Goal: Task Accomplishment & Management: Use online tool/utility

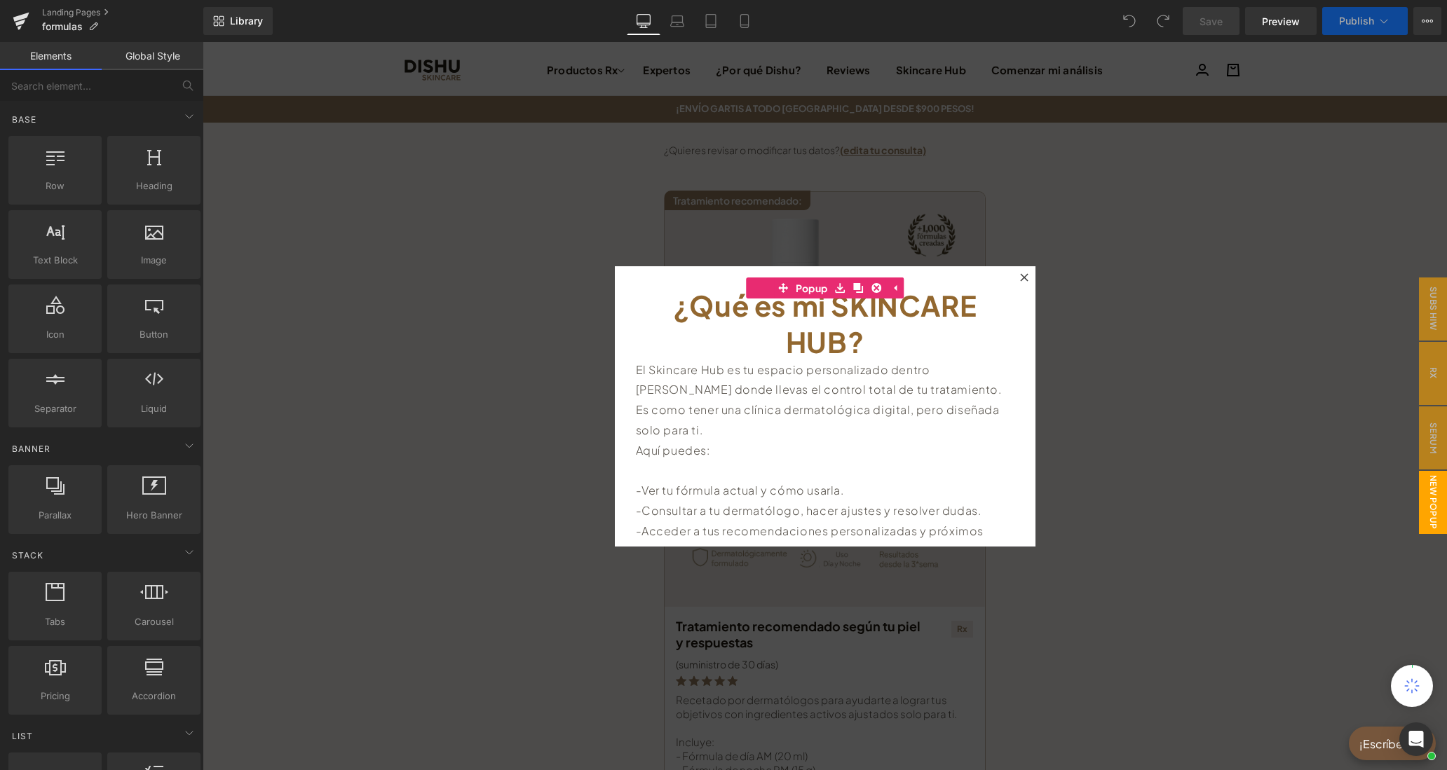
click at [1023, 278] on icon at bounding box center [1024, 277] width 8 height 8
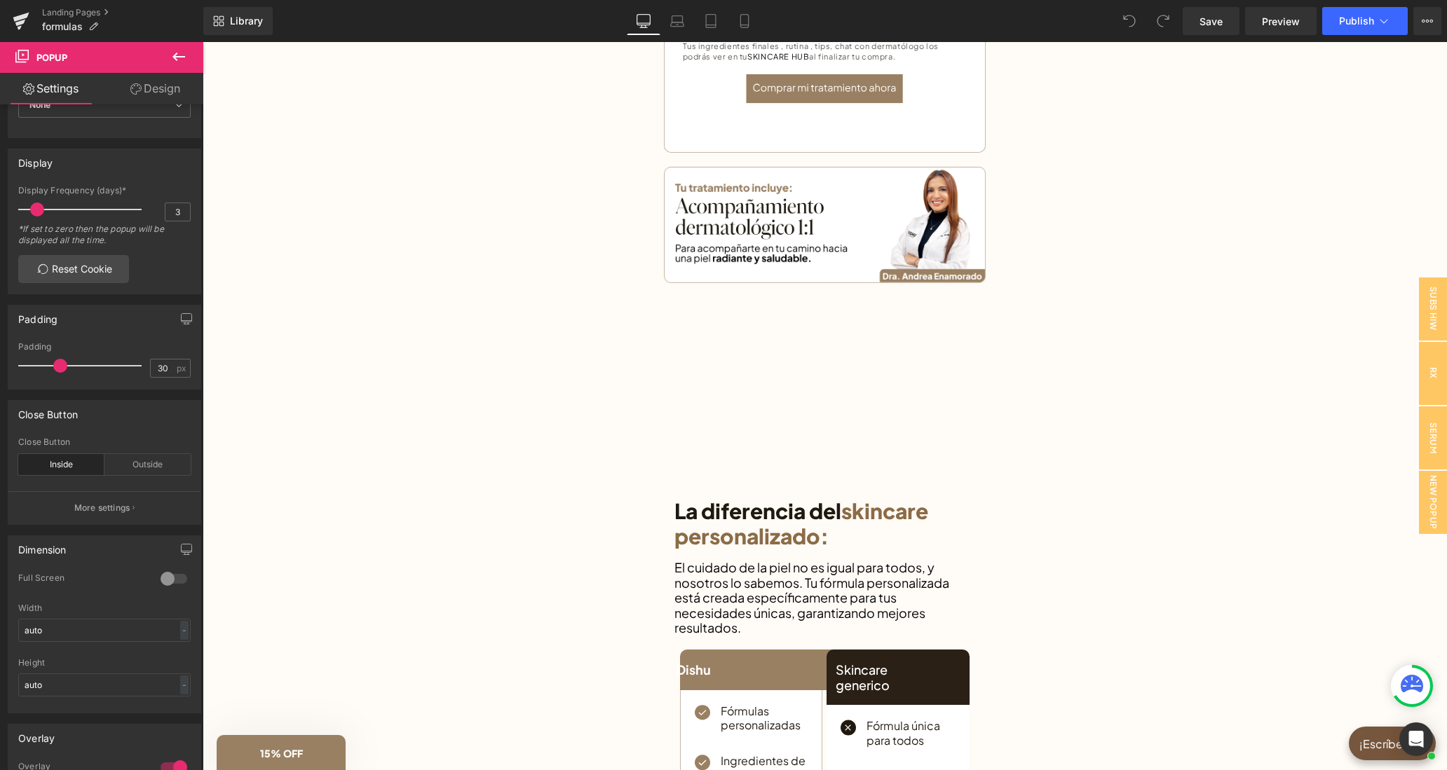
scroll to position [1012, 0]
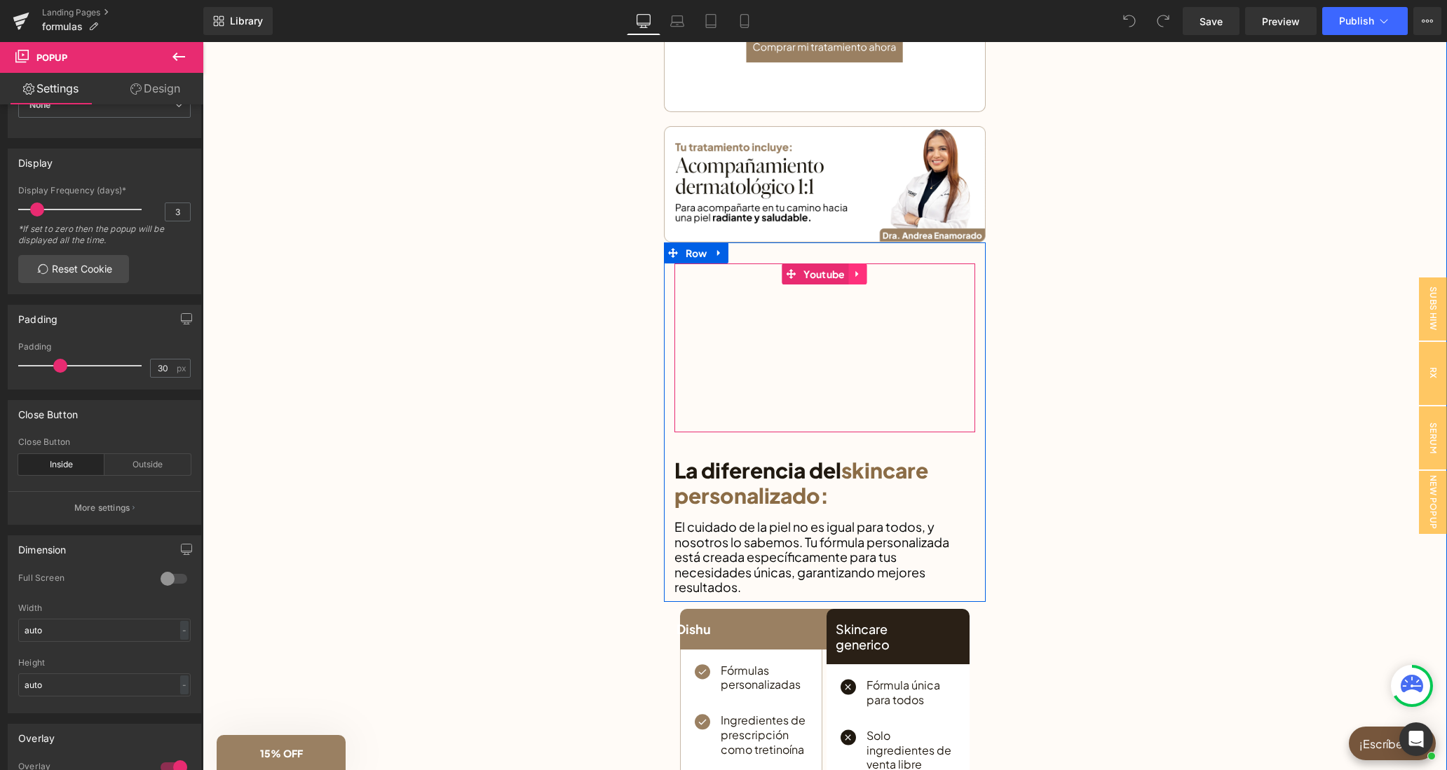
click at [854, 272] on icon at bounding box center [858, 273] width 10 height 11
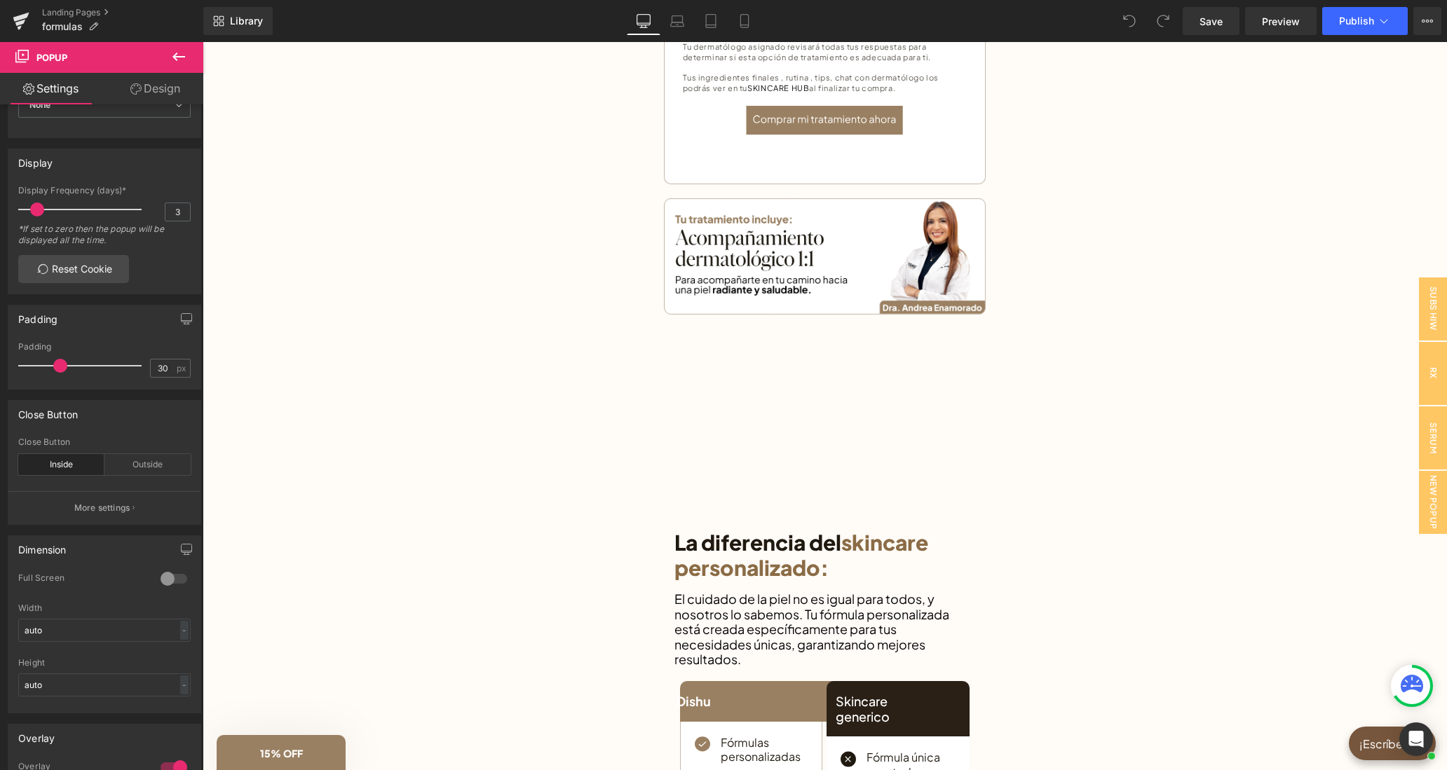
scroll to position [0, 0]
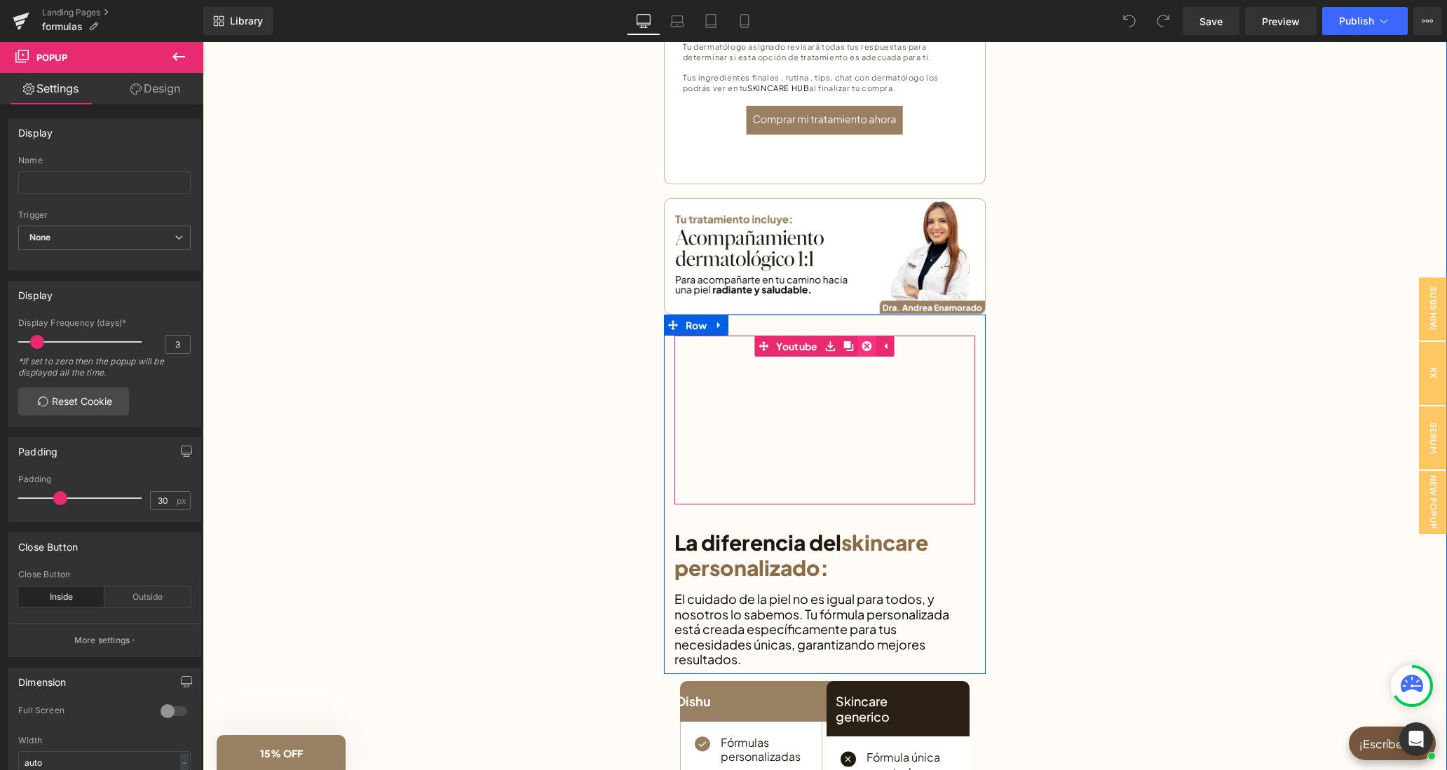
click at [870, 350] on icon at bounding box center [867, 346] width 10 height 11
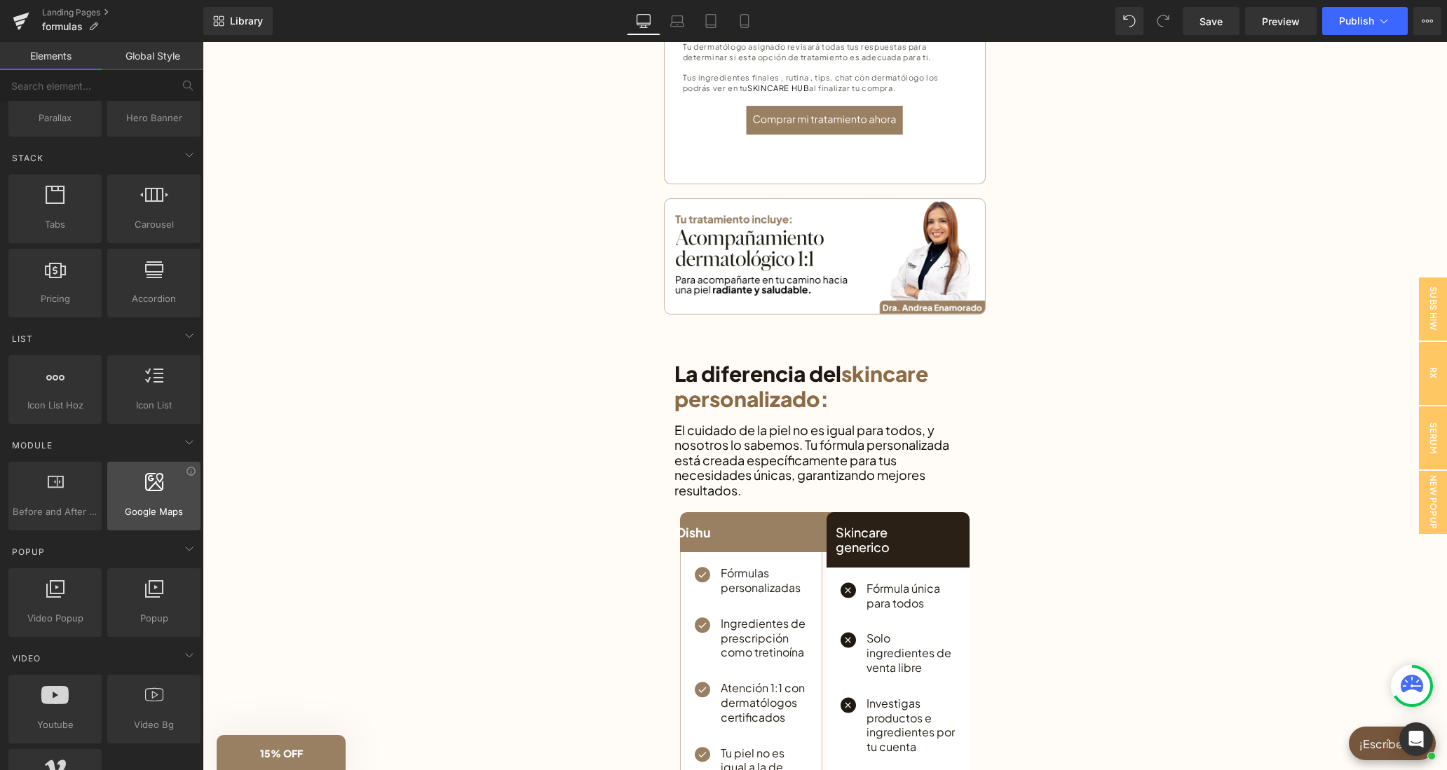
scroll to position [596, 0]
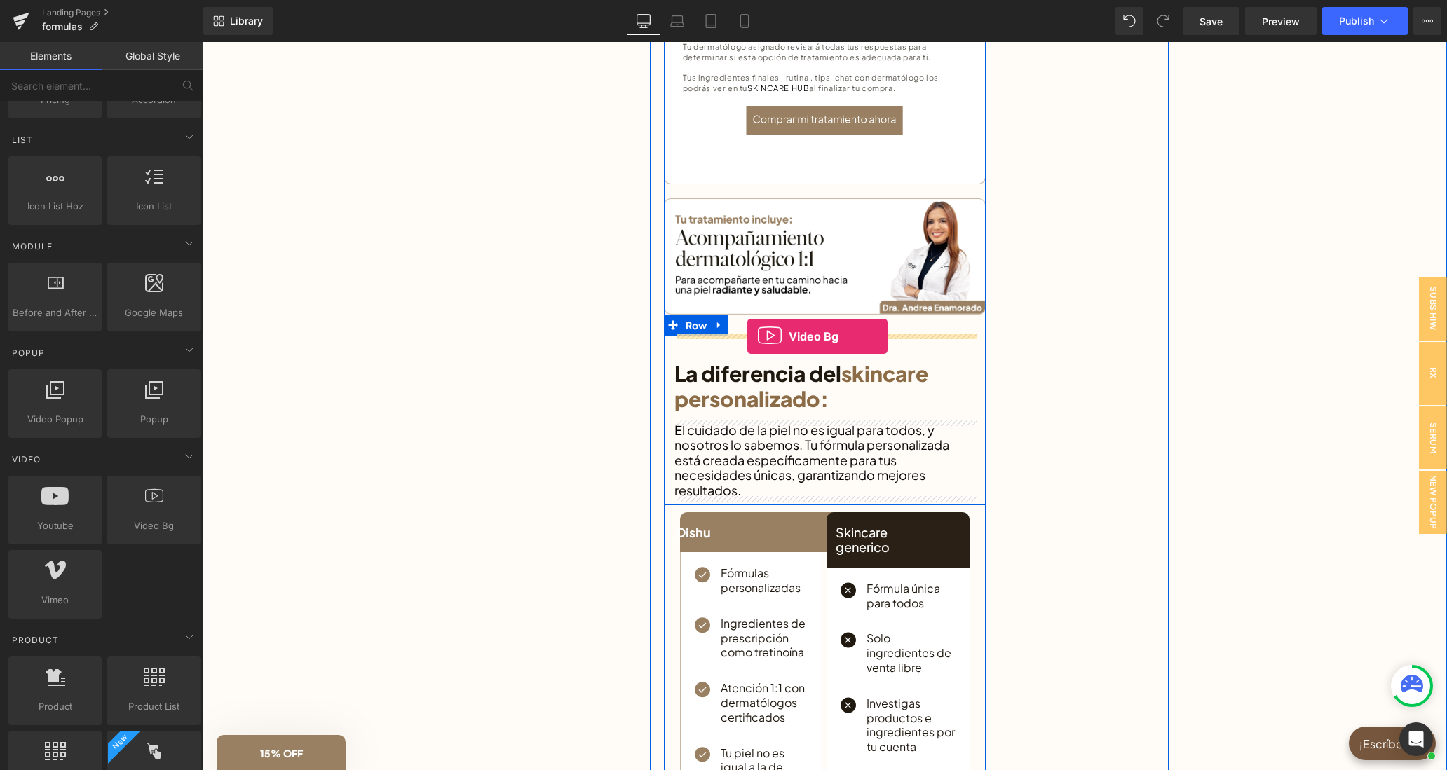
drag, startPoint x: 355, startPoint y: 568, endPoint x: 747, endPoint y: 336, distance: 455.3
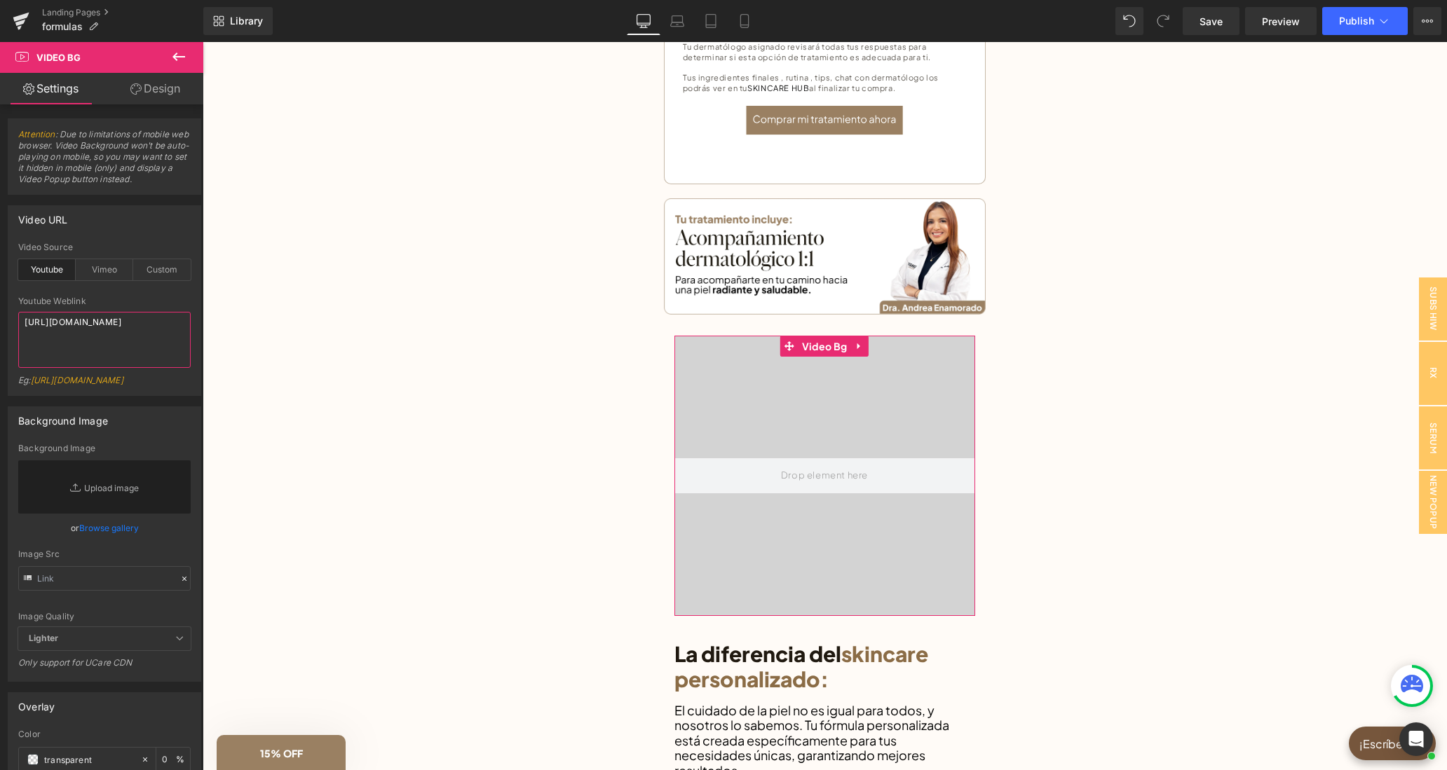
drag, startPoint x: 74, startPoint y: 336, endPoint x: 12, endPoint y: 320, distance: 64.4
click at [18, 320] on textarea "[URL][DOMAIN_NAME]" at bounding box center [104, 340] width 172 height 56
type textarea "[URL][DOMAIN_NAME]"
click at [137, 225] on div "Video URL" at bounding box center [104, 219] width 192 height 27
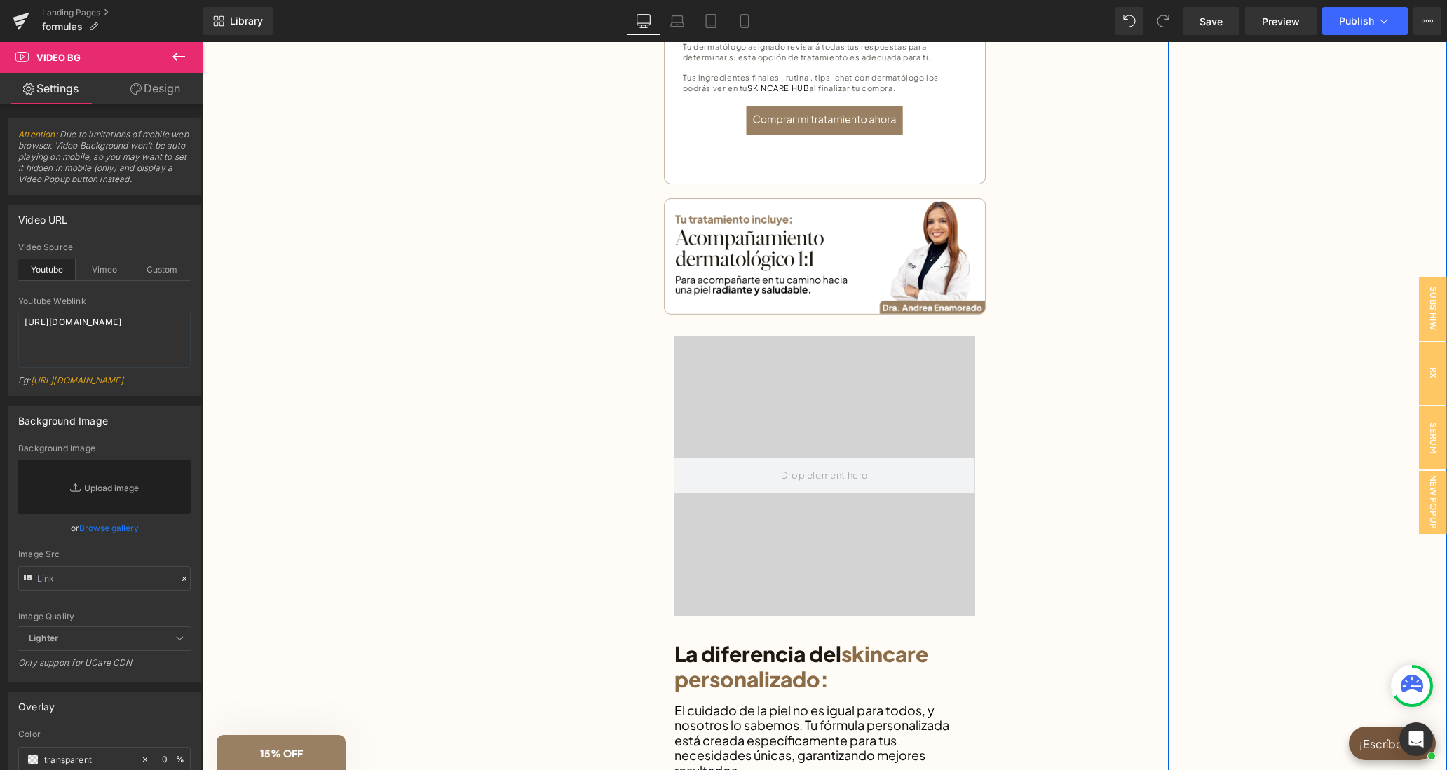
drag, startPoint x: 609, startPoint y: 443, endPoint x: 651, endPoint y: 433, distance: 43.2
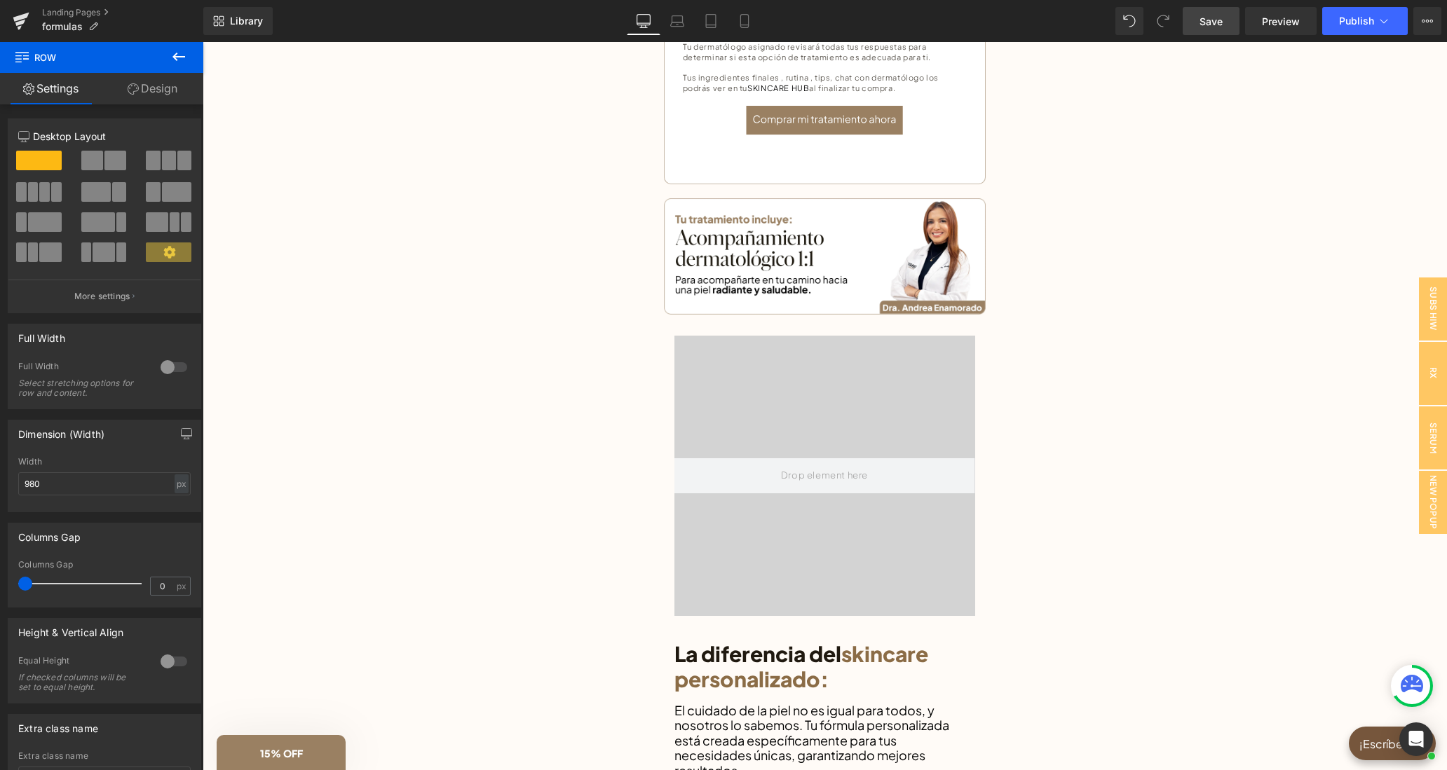
click at [1215, 28] on span "Save" at bounding box center [1210, 21] width 23 height 15
click at [1269, 25] on span "Preview" at bounding box center [1281, 21] width 38 height 15
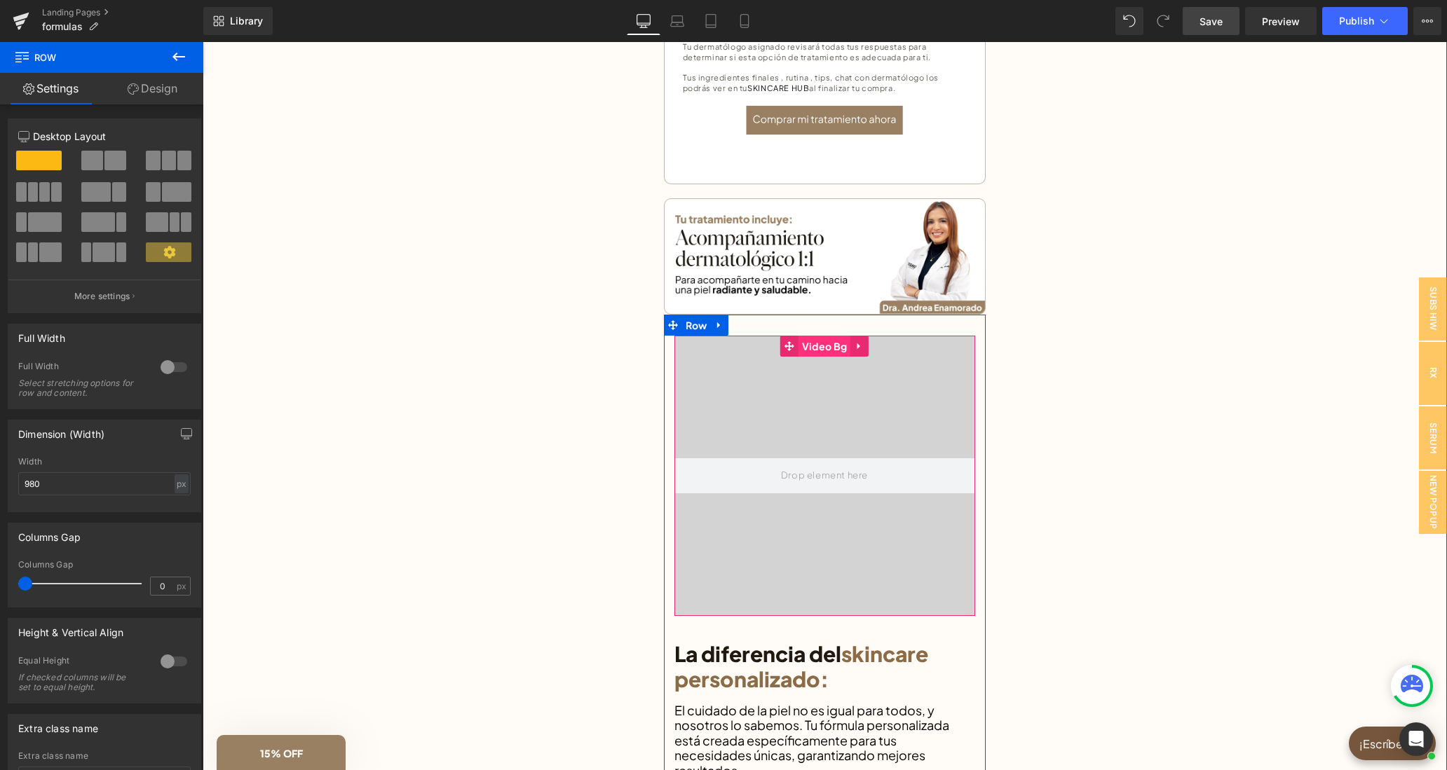
click at [820, 350] on span "Video Bg" at bounding box center [824, 346] width 52 height 21
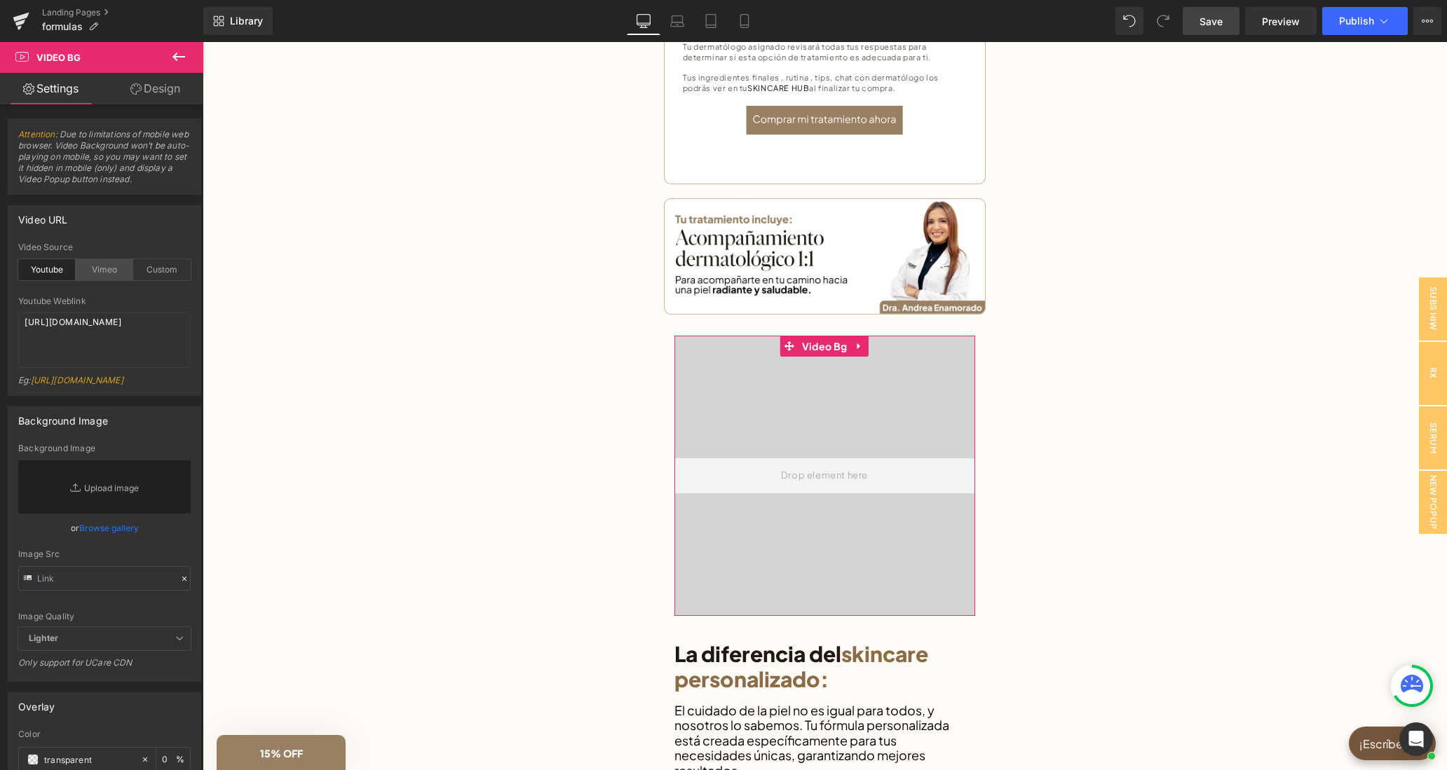
click at [95, 268] on div "Vimeo" at bounding box center [104, 269] width 57 height 21
click at [144, 271] on div "Custom" at bounding box center [161, 269] width 57 height 21
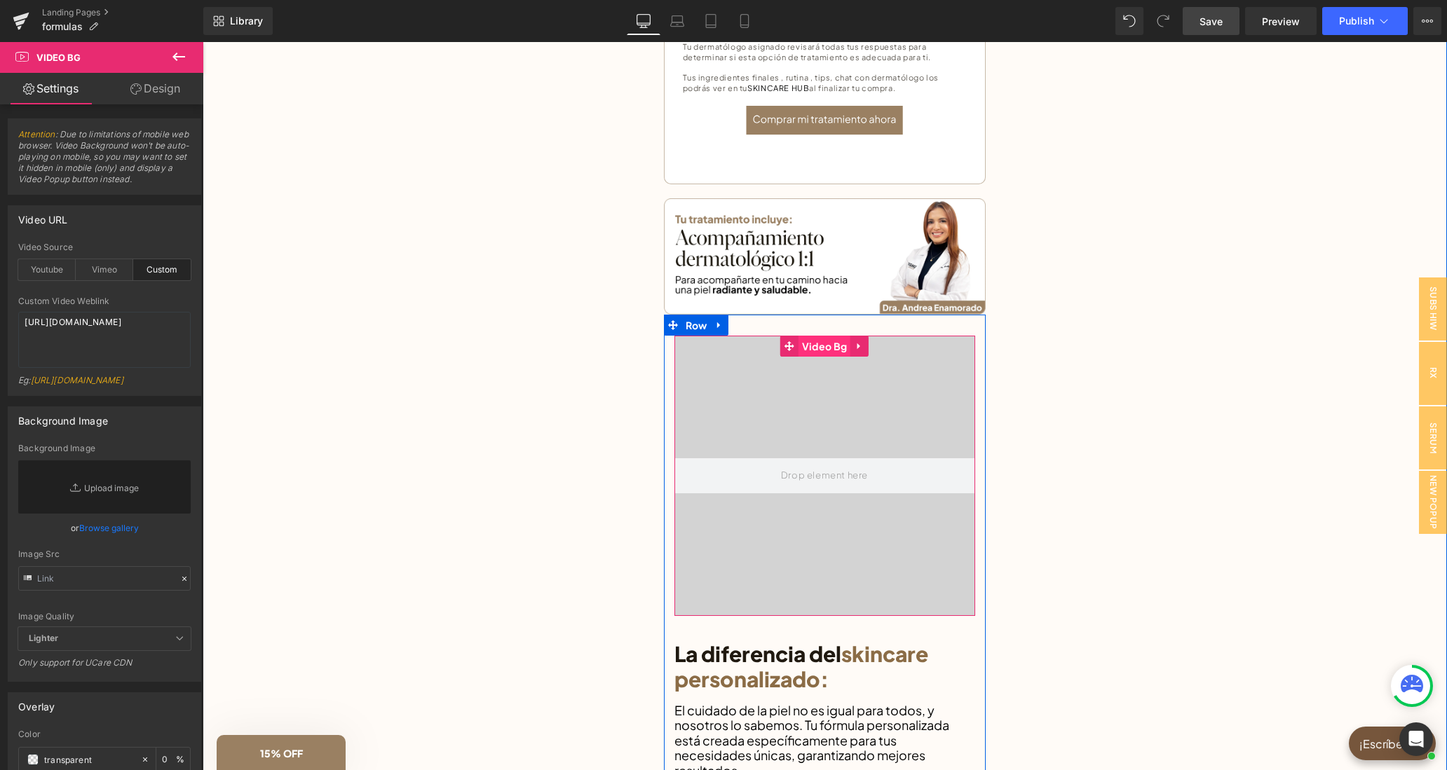
click at [816, 341] on span "Video Bg" at bounding box center [824, 346] width 52 height 21
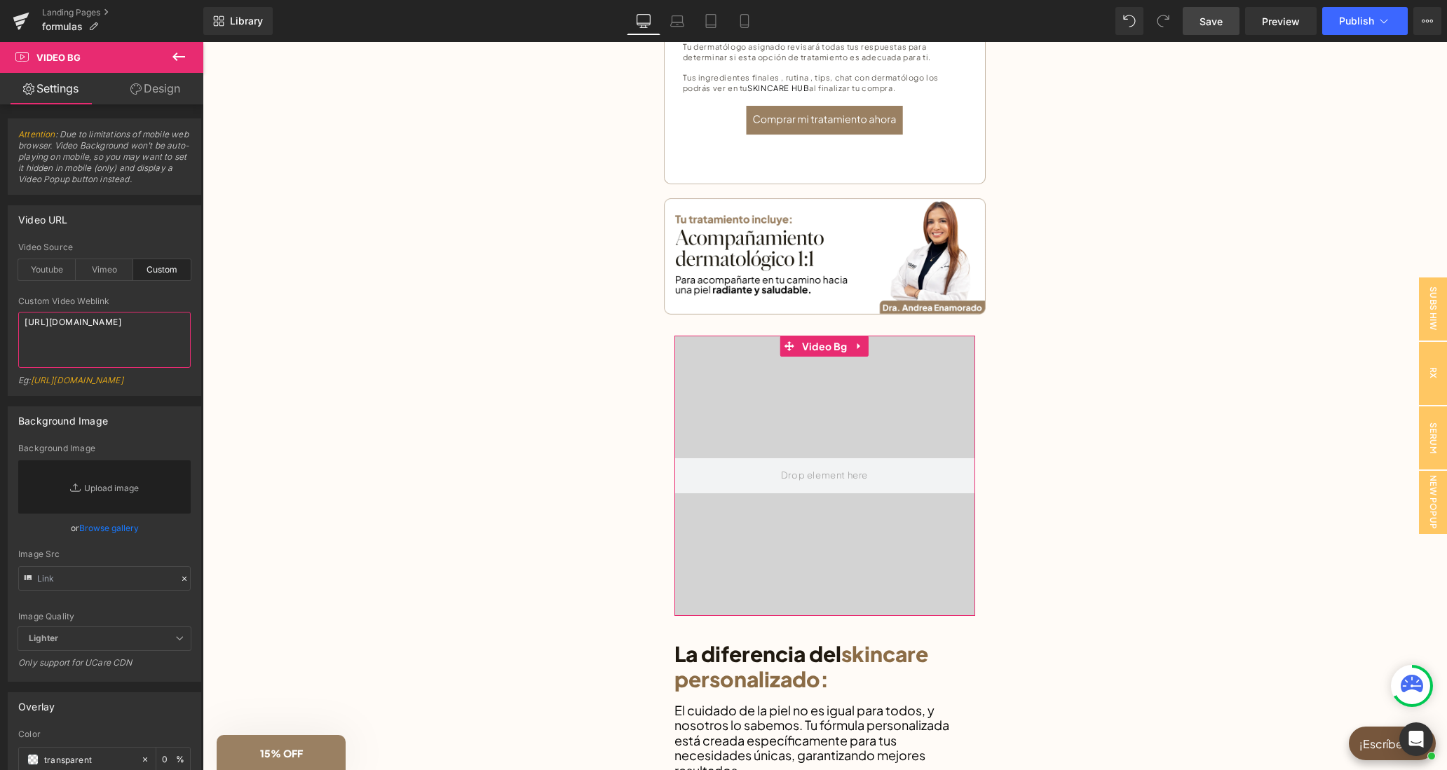
drag, startPoint x: 114, startPoint y: 353, endPoint x: 0, endPoint y: 313, distance: 121.0
click at [18, 313] on textarea "[URL][DOMAIN_NAME]" at bounding box center [104, 340] width 172 height 56
paste textarea "videos/c/o/v/a69527d113df4333886f2066827230ff.mp4"
type textarea "[URL][DOMAIN_NAME]"
click at [174, 236] on div "Video URL youtube Video Source Youtube Vimeo Custom Youtube Weblink [URL][DOMAI…" at bounding box center [104, 300] width 193 height 191
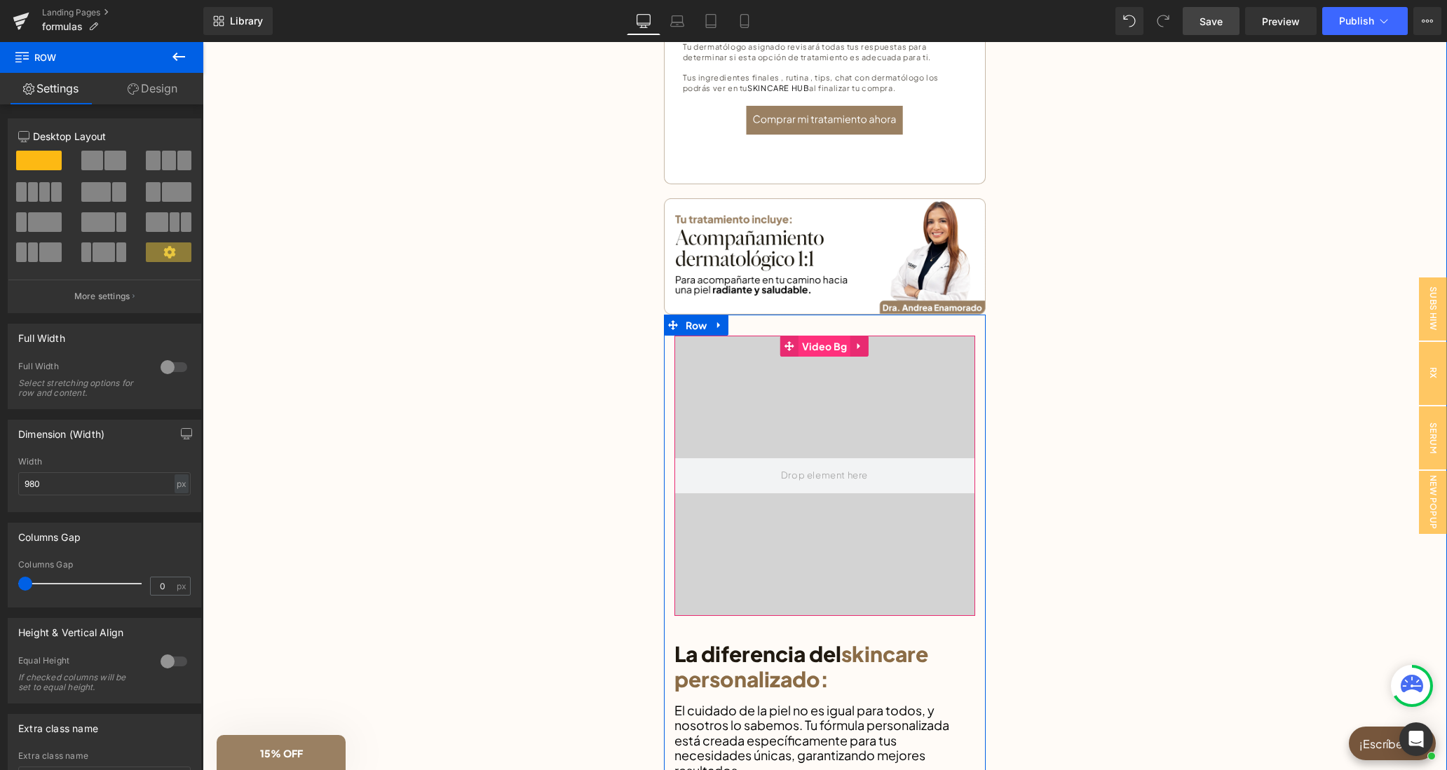
click at [829, 347] on span "Video Bg" at bounding box center [824, 346] width 52 height 21
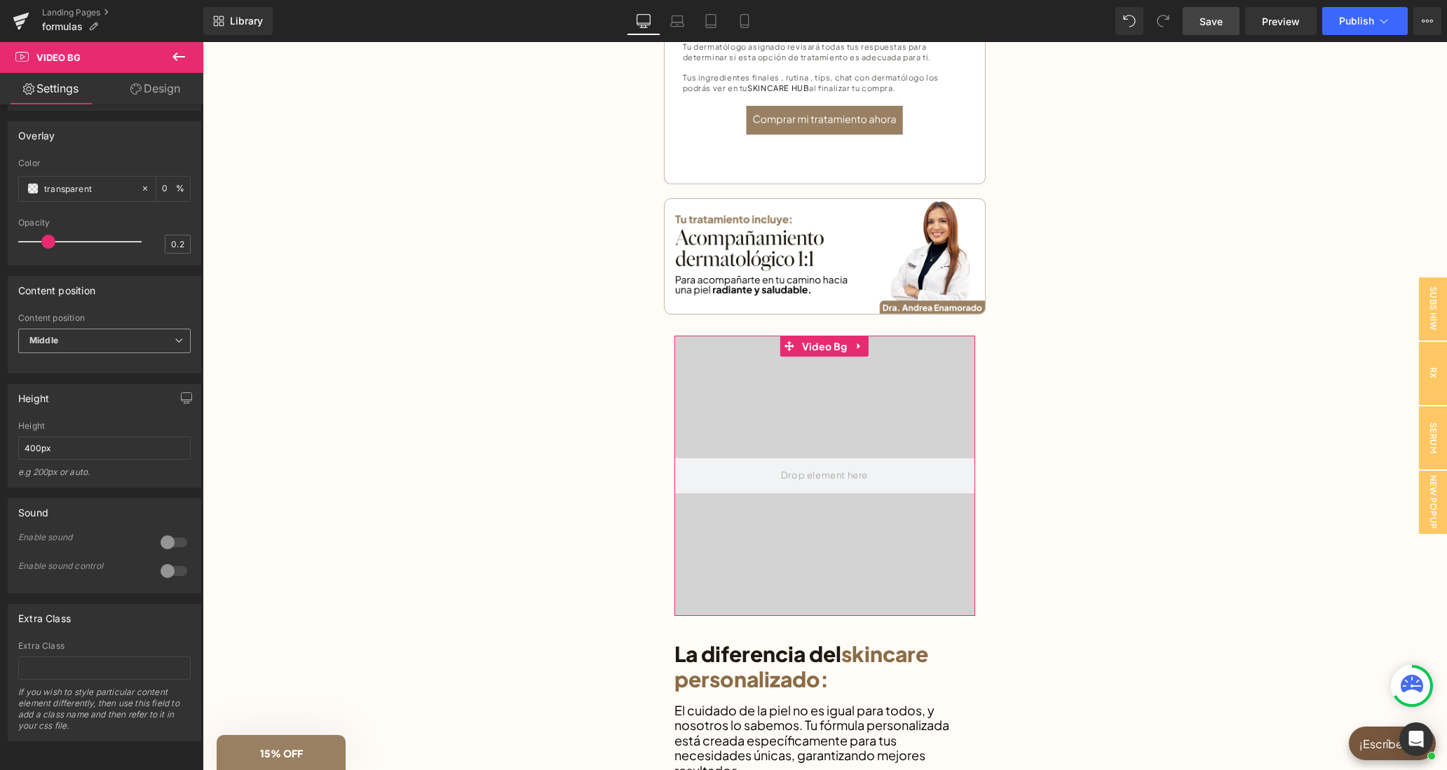
click at [135, 343] on span "Middle" at bounding box center [104, 341] width 172 height 25
click at [134, 407] on li "Bottom" at bounding box center [101, 407] width 167 height 21
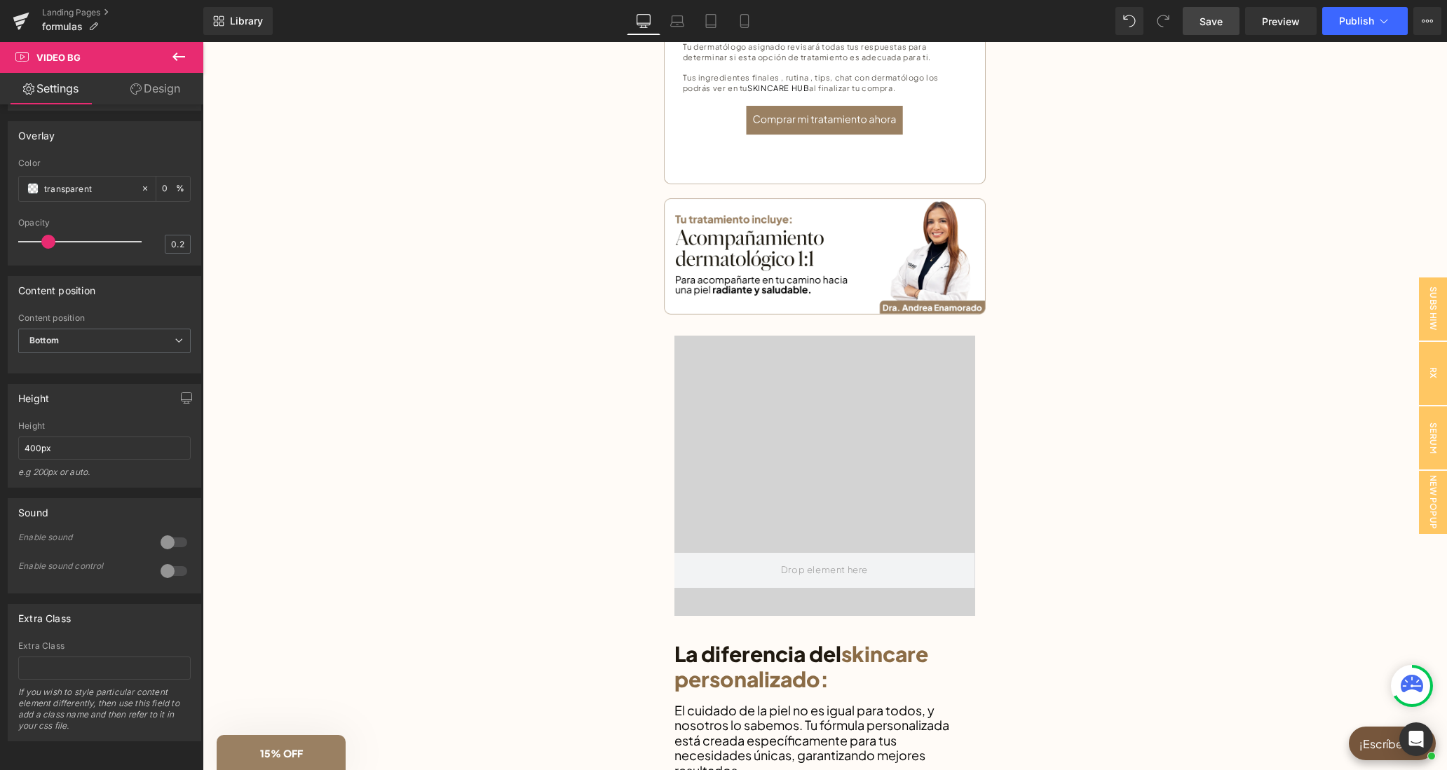
click at [1220, 14] on span "Save" at bounding box center [1210, 21] width 23 height 15
click at [1305, 35] on div "Library Desktop Desktop Laptop Tablet Mobile Save Preview Publish Scheduled Vie…" at bounding box center [824, 21] width 1243 height 42
click at [1290, 21] on span "Preview" at bounding box center [1281, 21] width 38 height 15
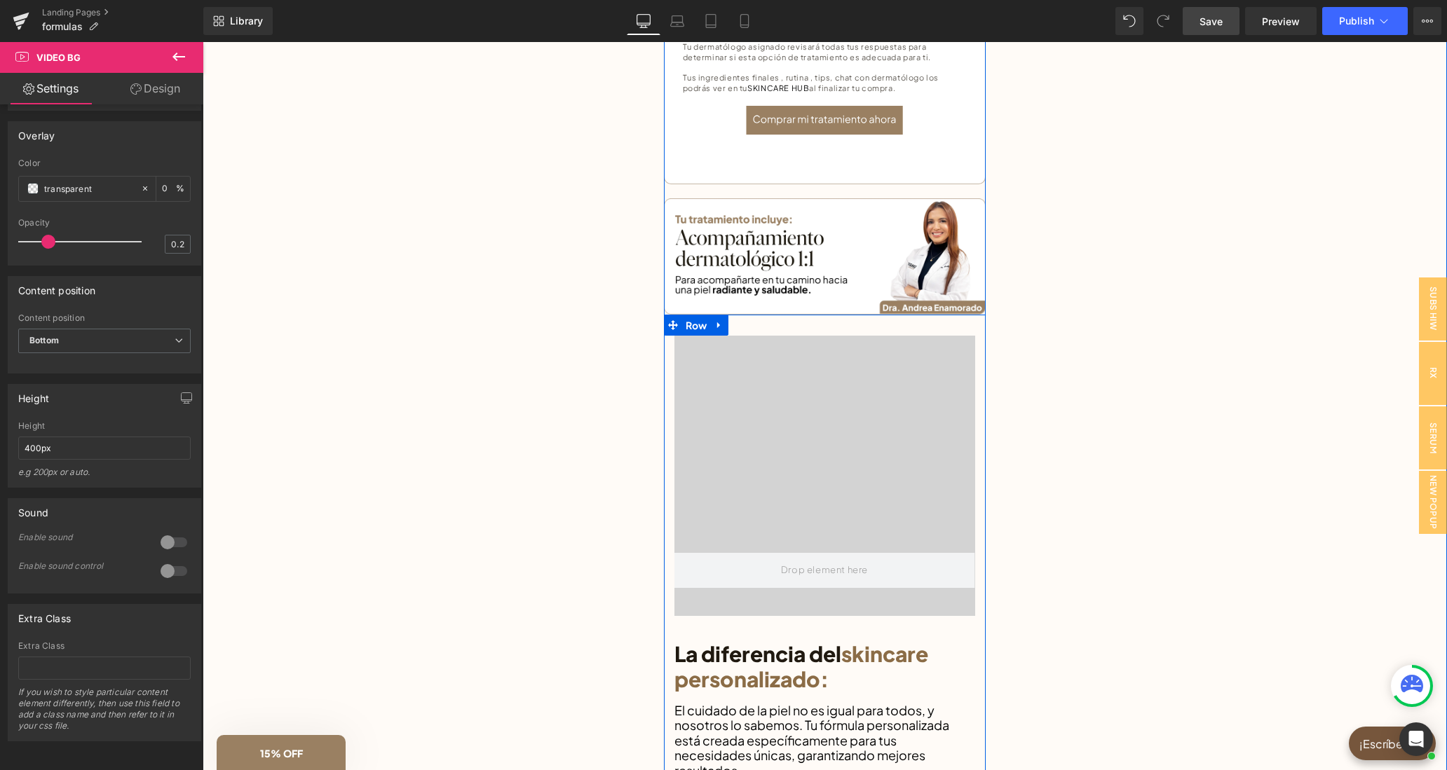
click at [818, 343] on span "Video Bg" at bounding box center [824, 346] width 42 height 17
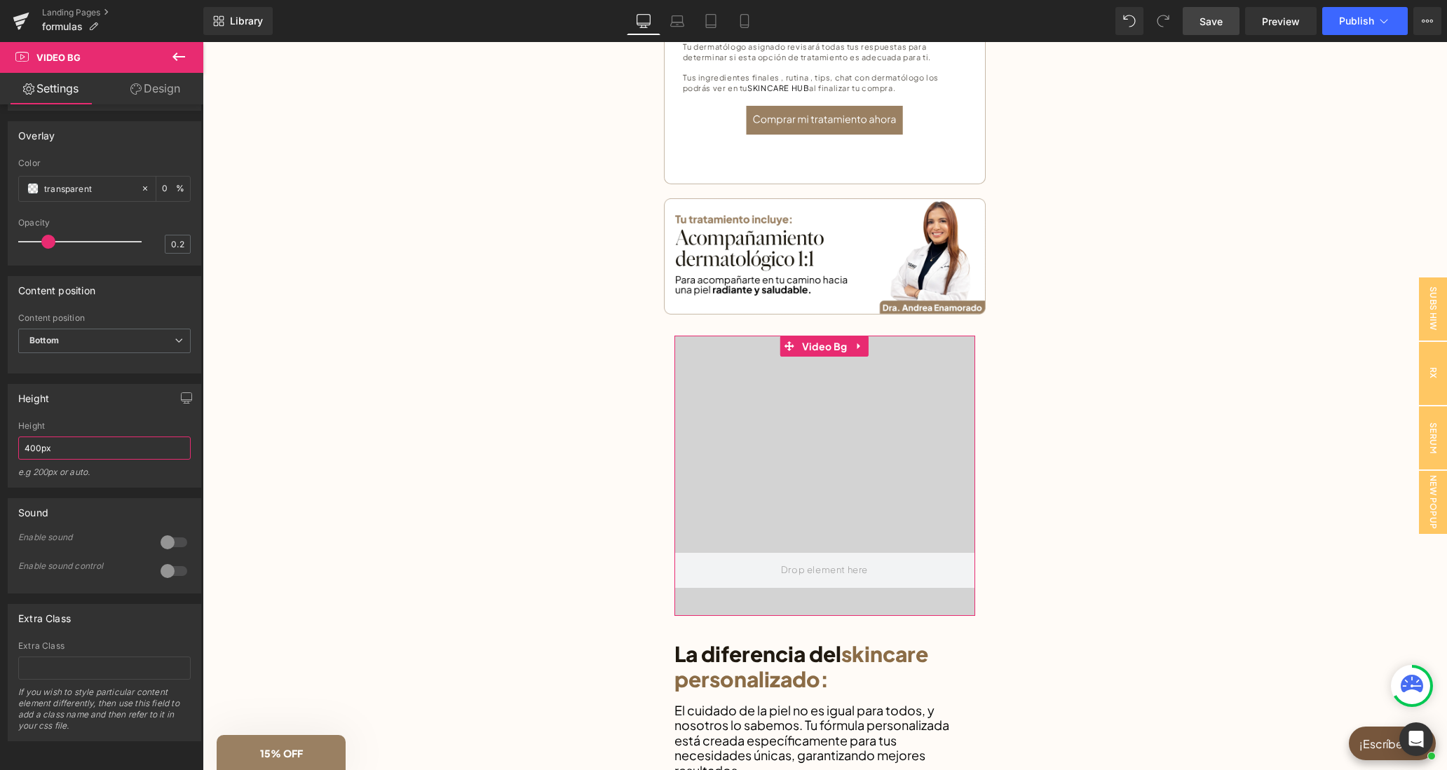
click at [24, 451] on input "400px" at bounding box center [104, 448] width 172 height 23
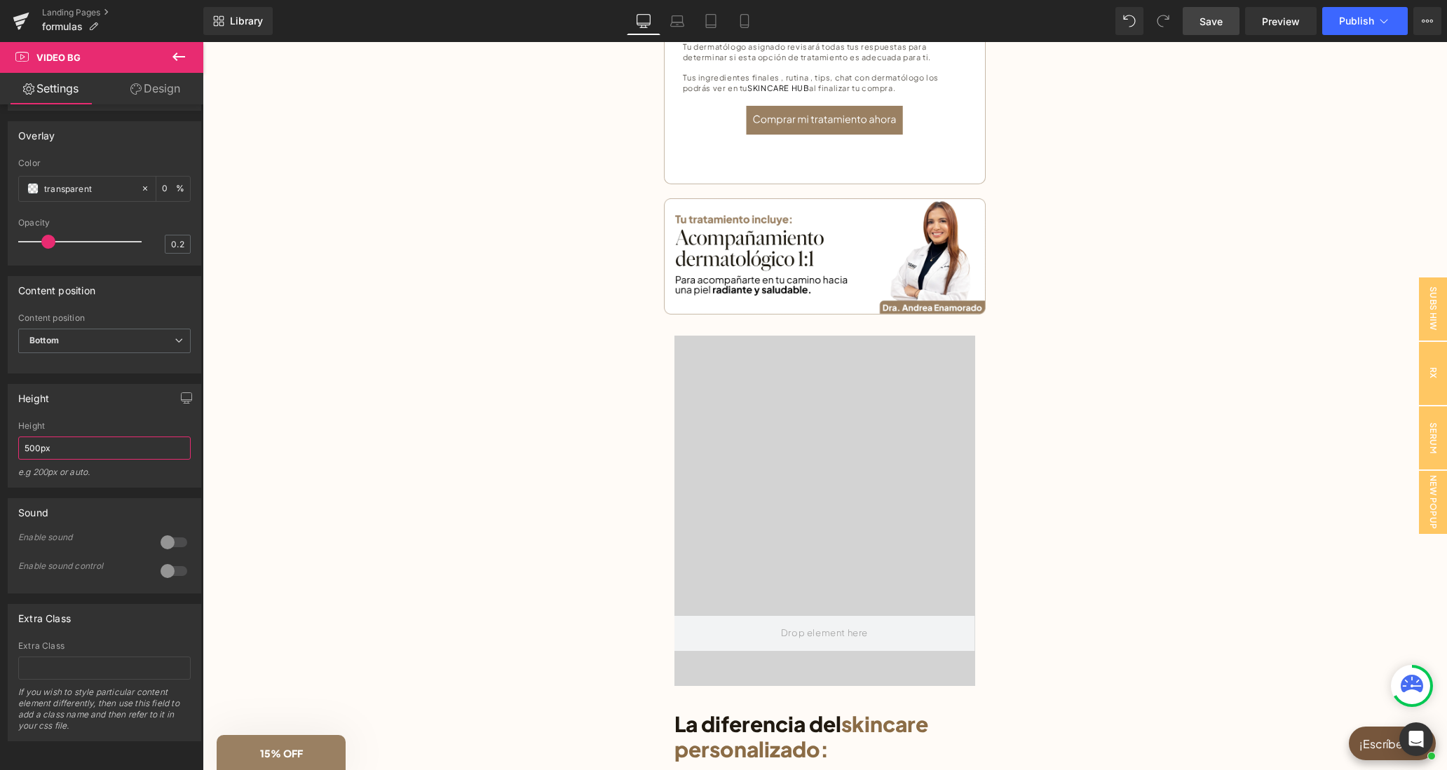
drag, startPoint x: 29, startPoint y: 447, endPoint x: 17, endPoint y: 444, distance: 12.9
click at [18, 444] on input "500px" at bounding box center [104, 448] width 172 height 23
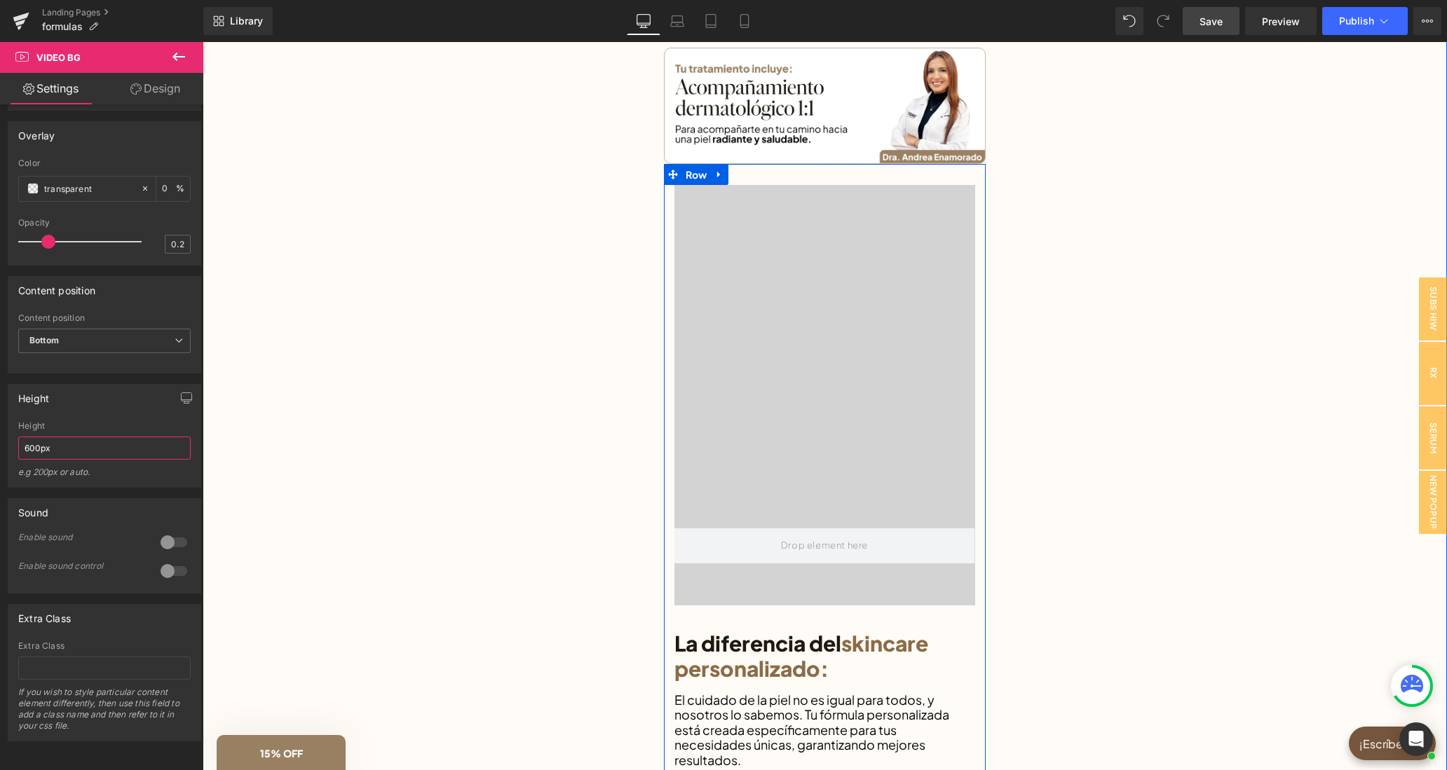
scroll to position [1085, 0]
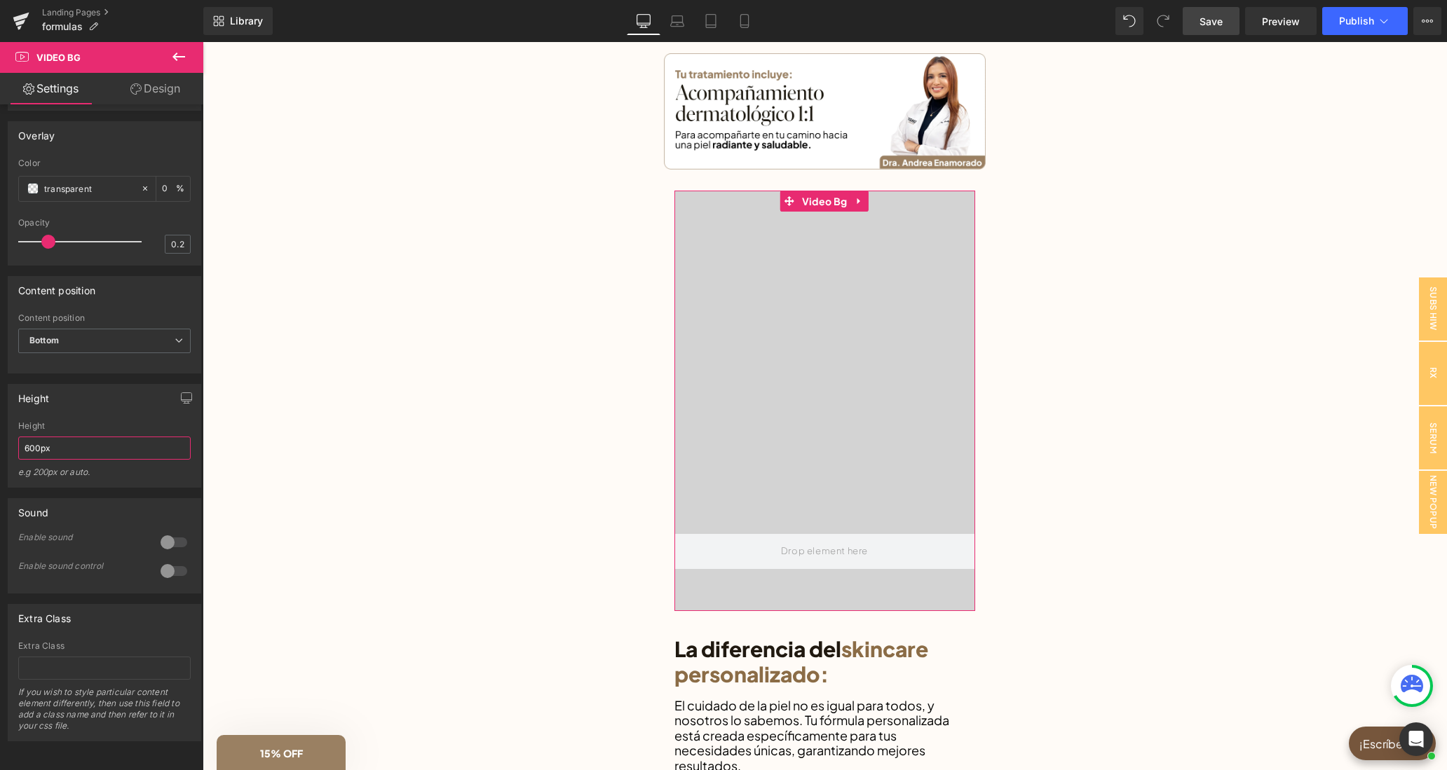
type input "600px"
click at [128, 480] on div "e.g 200px or auto." at bounding box center [104, 477] width 172 height 20
click at [179, 401] on button "button" at bounding box center [186, 398] width 22 height 27
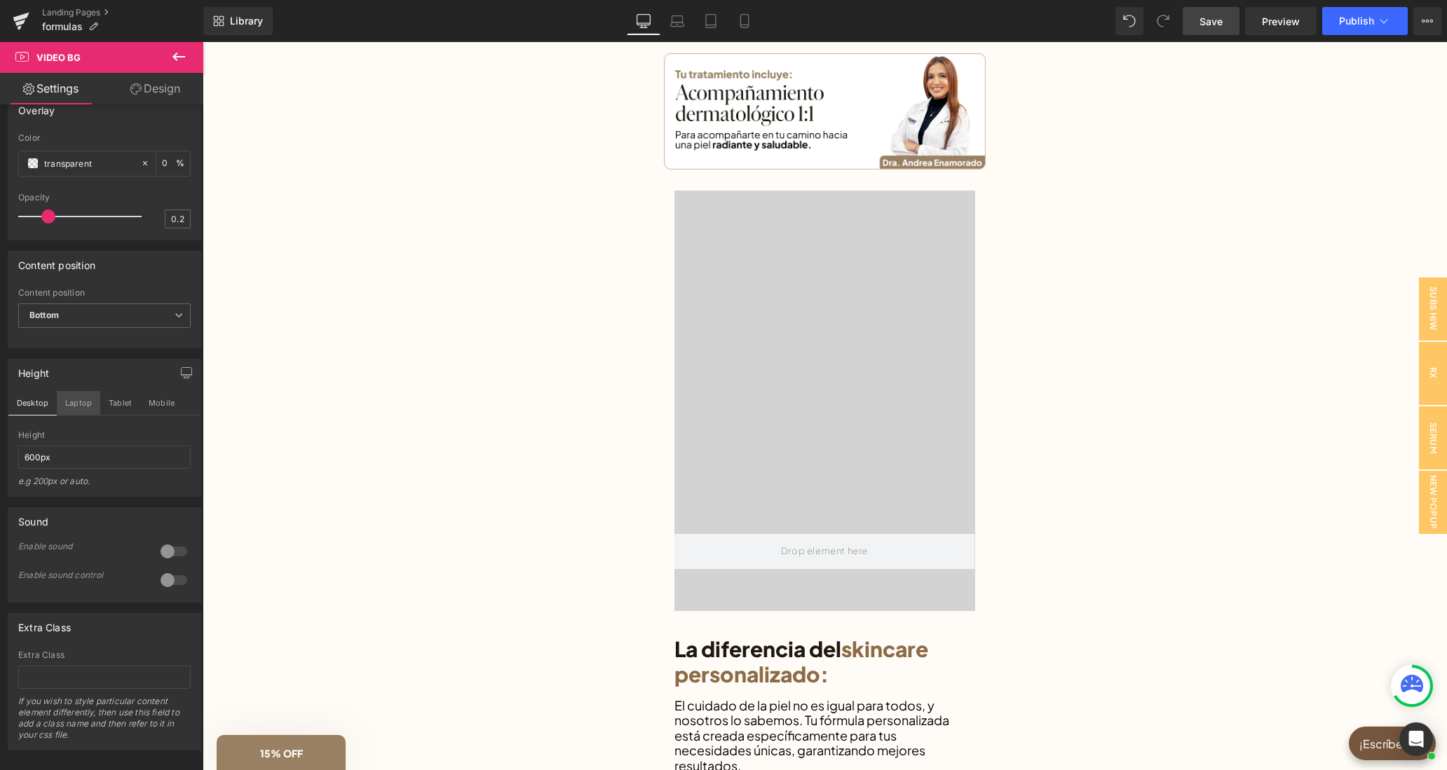
click at [81, 415] on button "Laptop" at bounding box center [78, 403] width 43 height 24
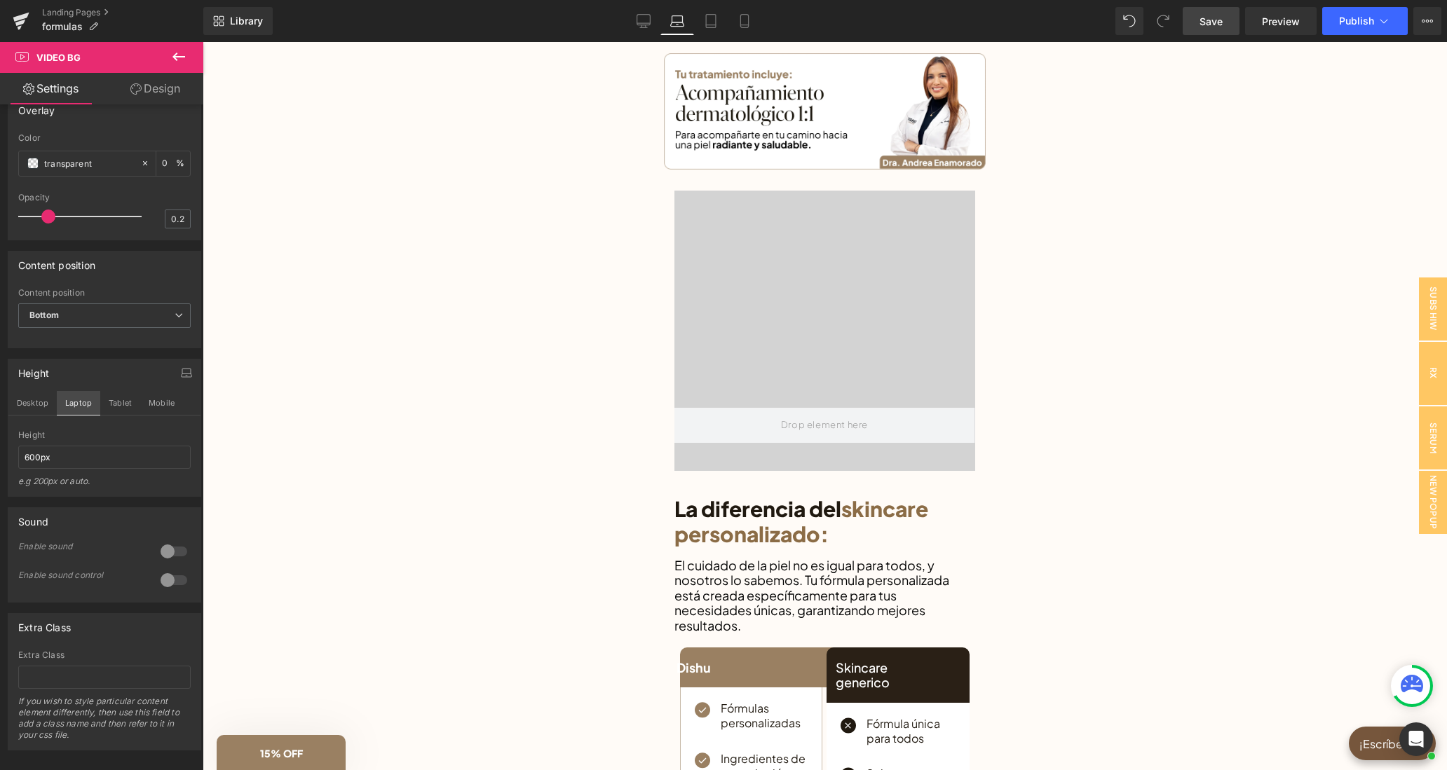
scroll to position [1049, 0]
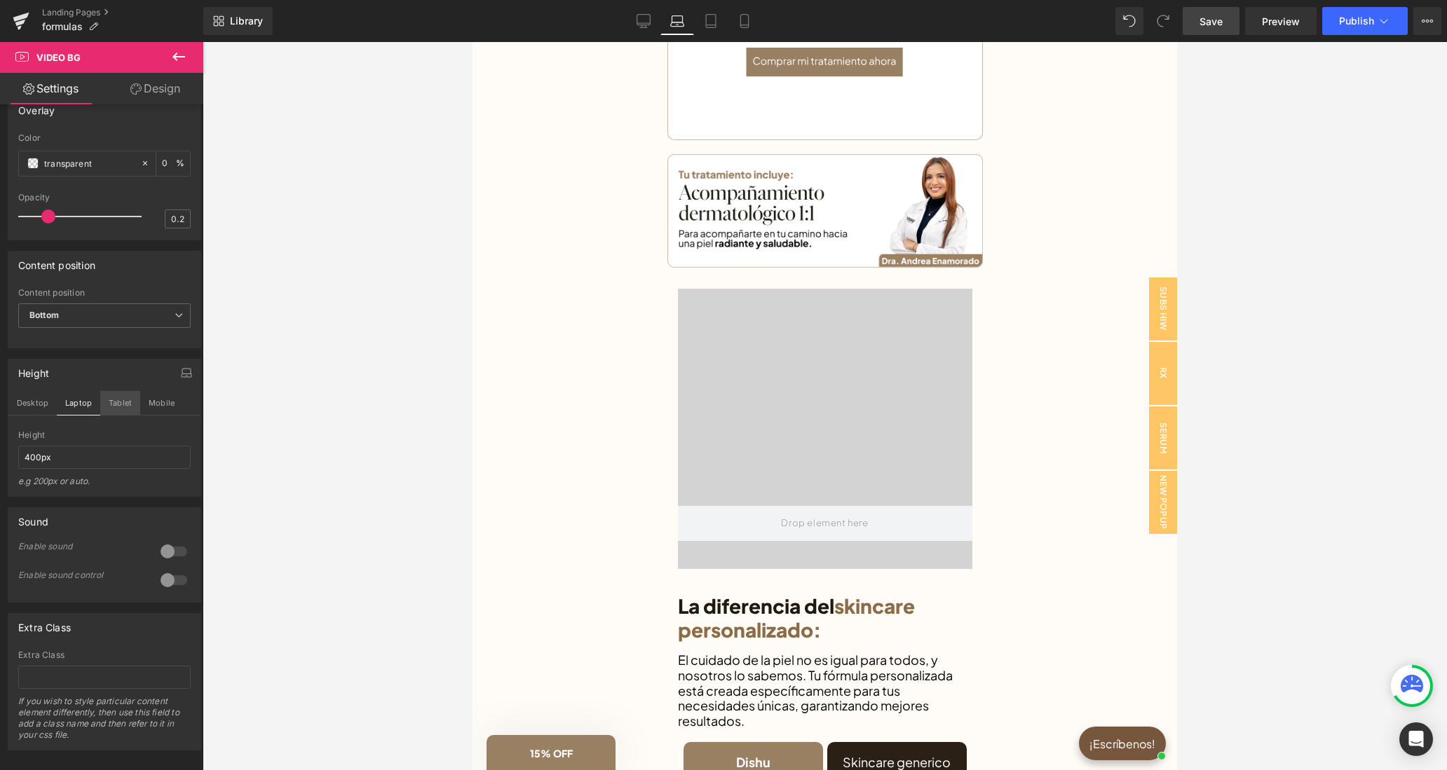
click at [116, 415] on button "Tablet" at bounding box center [120, 403] width 40 height 24
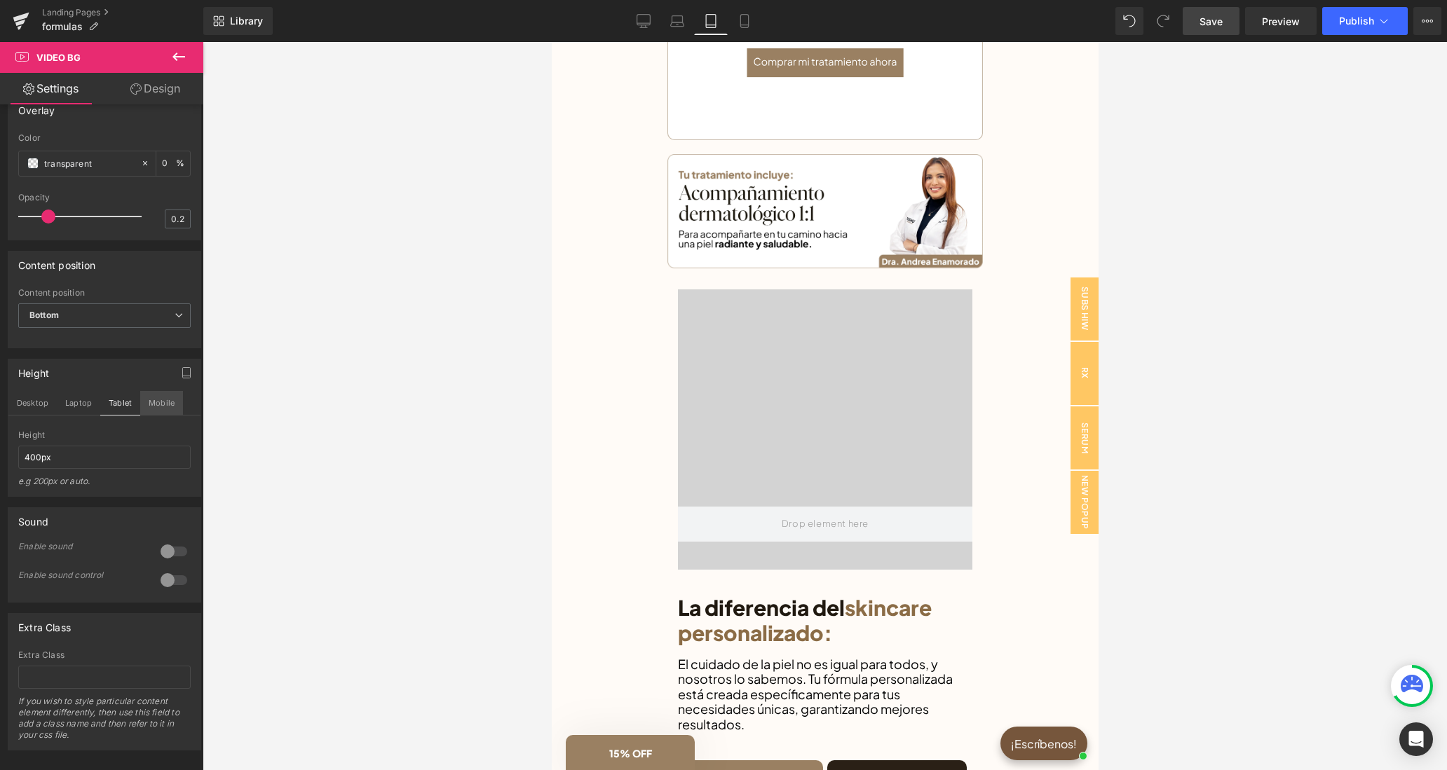
click at [151, 415] on button "Mobile" at bounding box center [161, 403] width 43 height 24
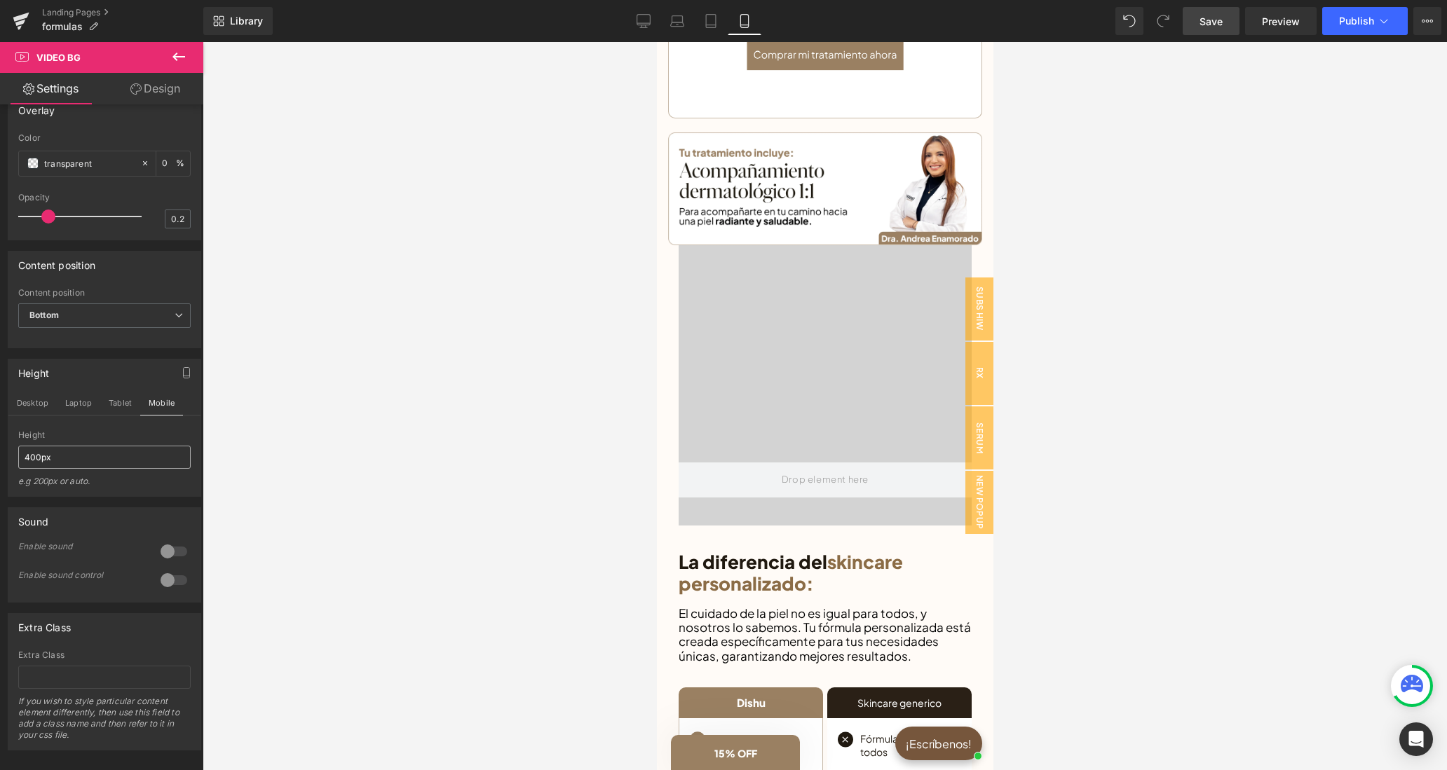
scroll to position [929, 0]
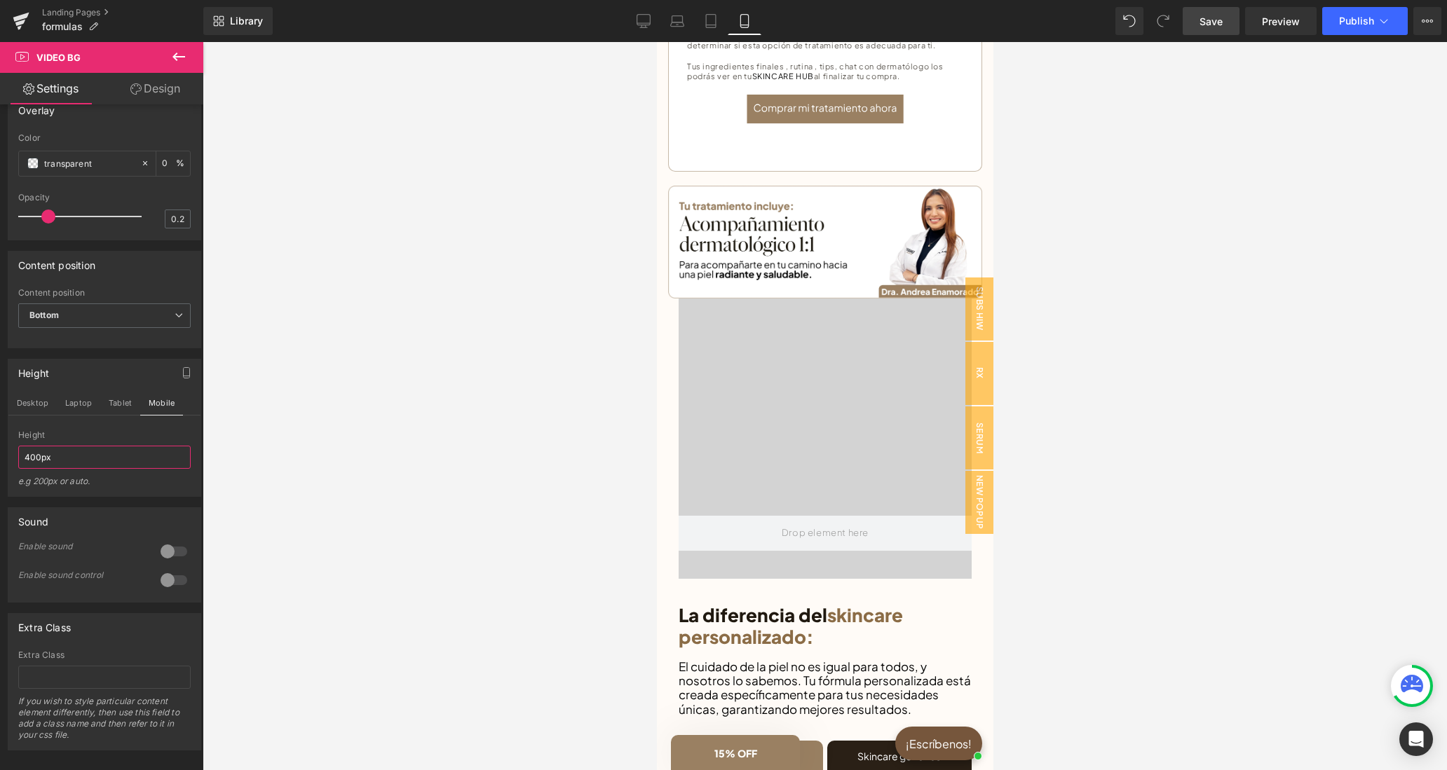
click at [25, 469] on input "400px" at bounding box center [104, 457] width 172 height 23
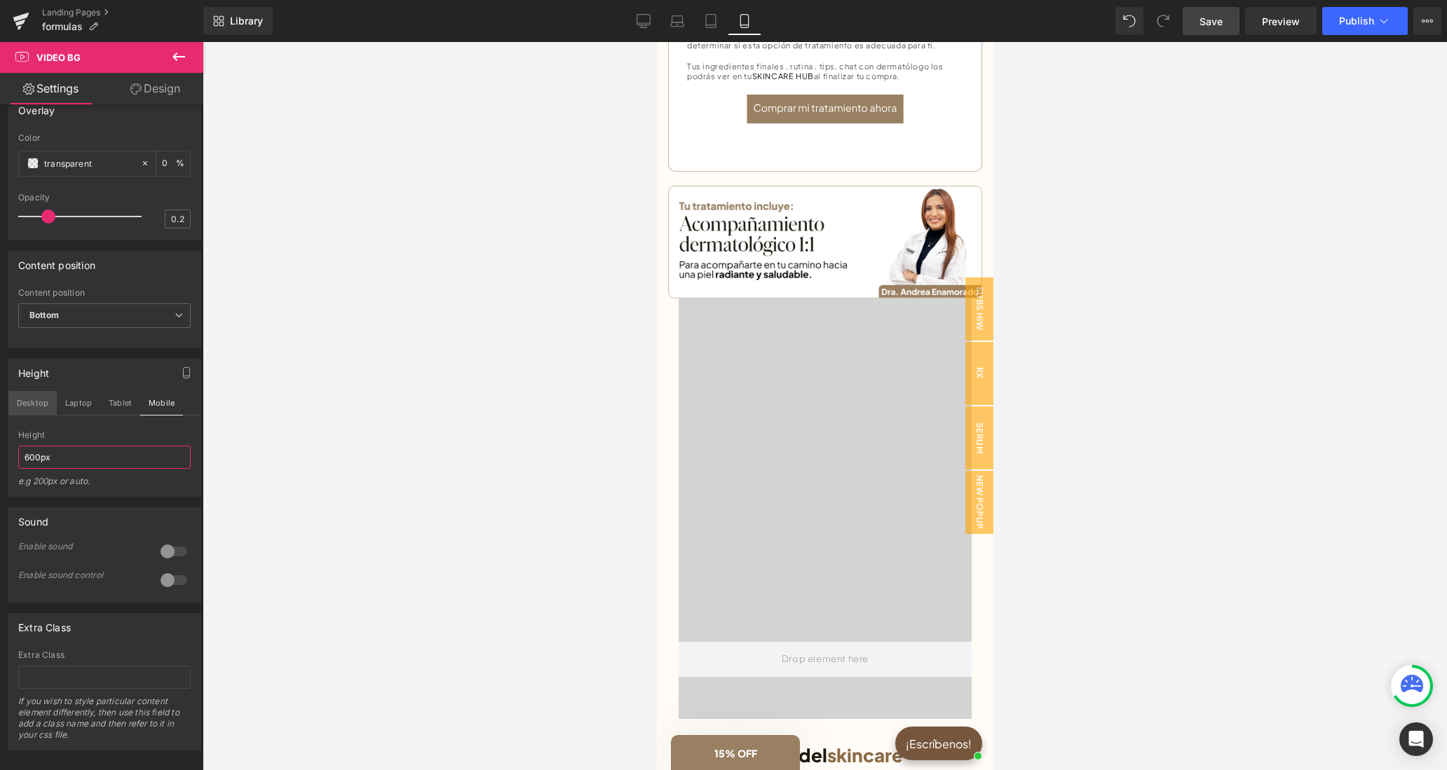
type input "600px"
click at [34, 415] on button "Desktop" at bounding box center [32, 403] width 48 height 24
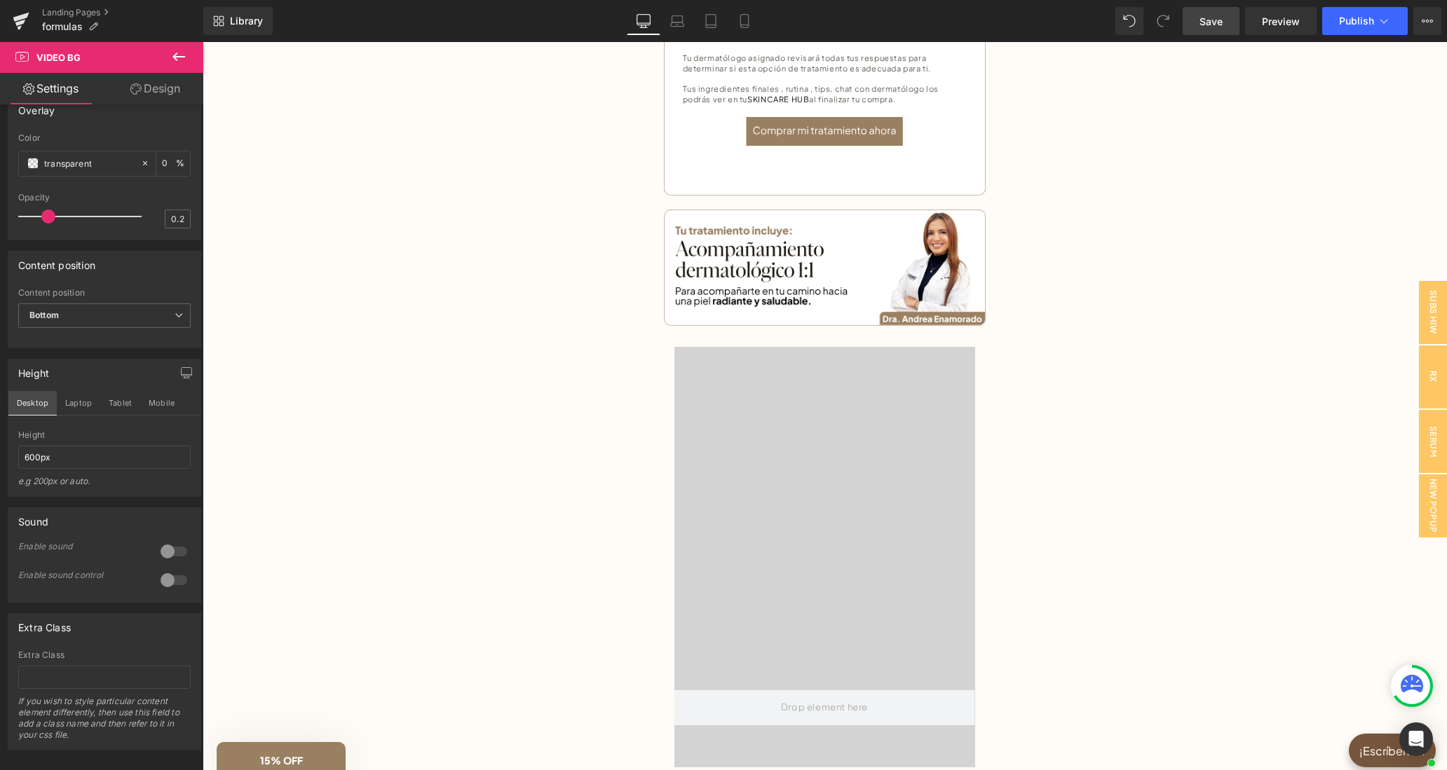
scroll to position [986, 0]
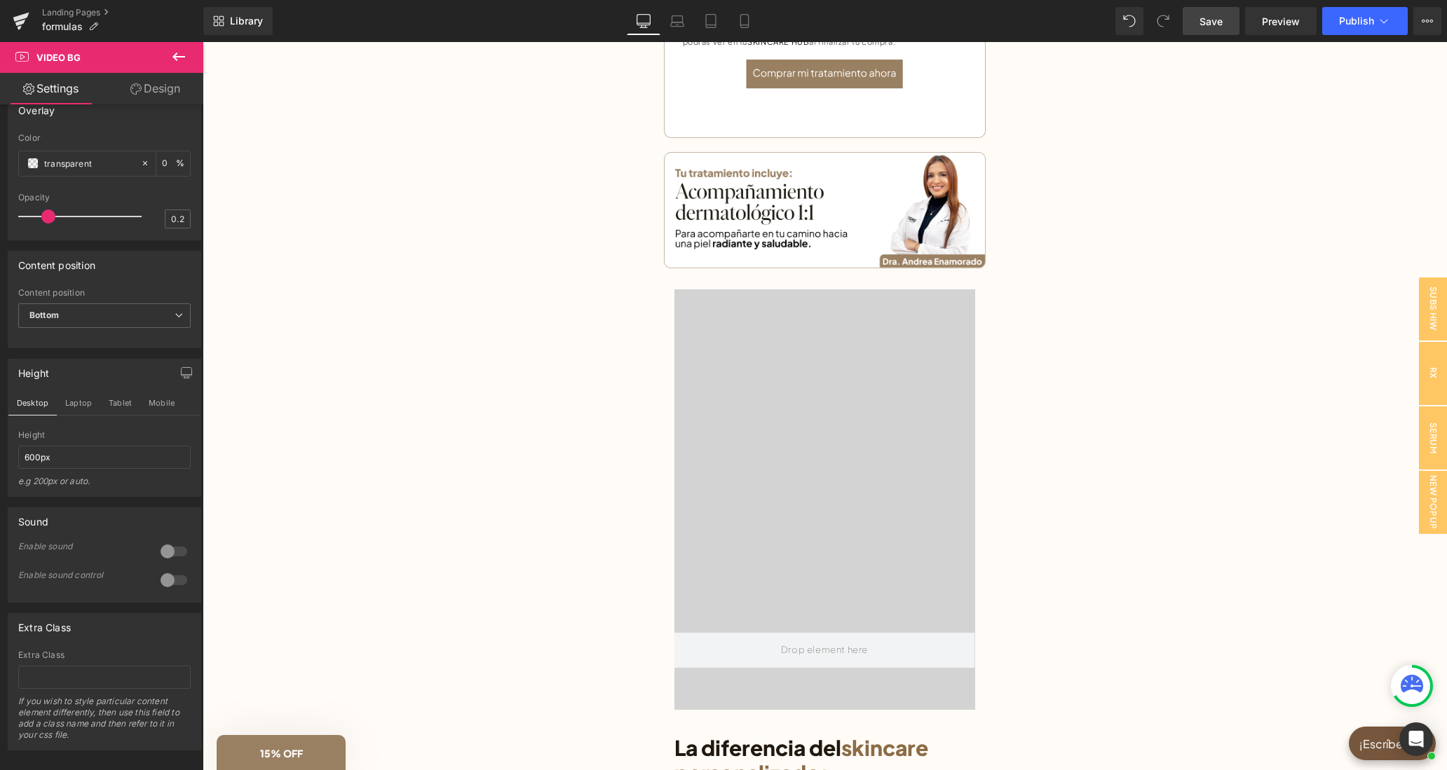
click at [169, 563] on div at bounding box center [174, 551] width 34 height 22
click at [165, 592] on div at bounding box center [174, 580] width 34 height 22
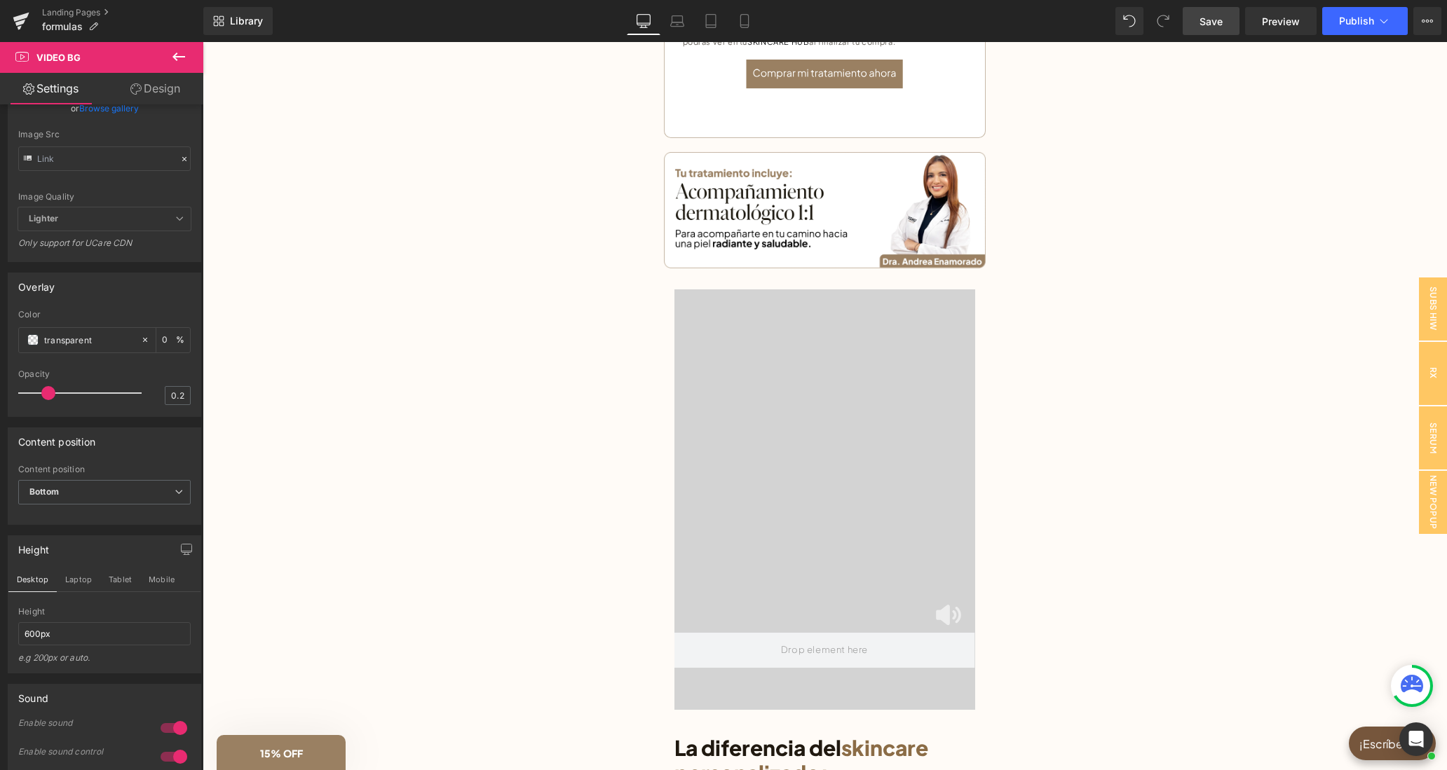
scroll to position [369, 0]
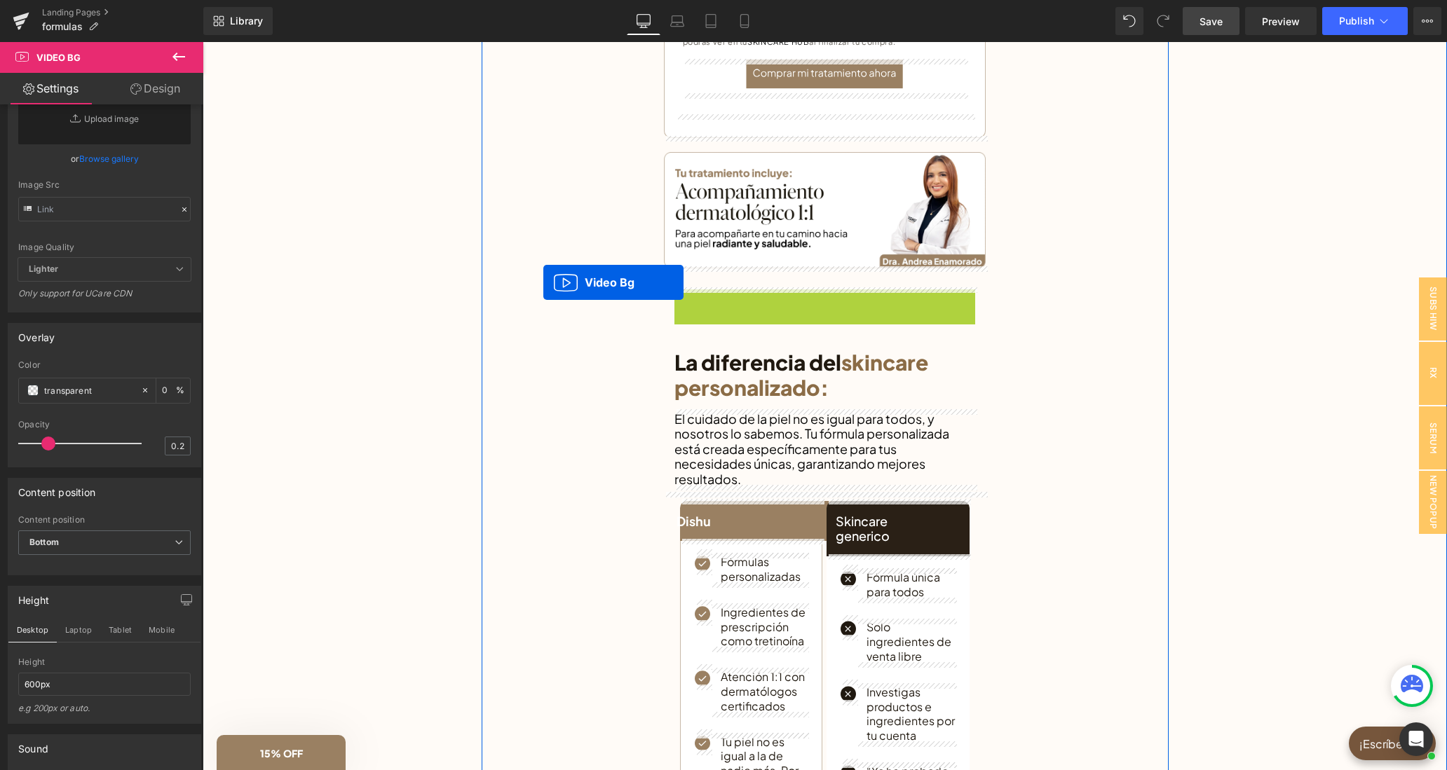
drag, startPoint x: 793, startPoint y: 301, endPoint x: 543, endPoint y: 282, distance: 250.2
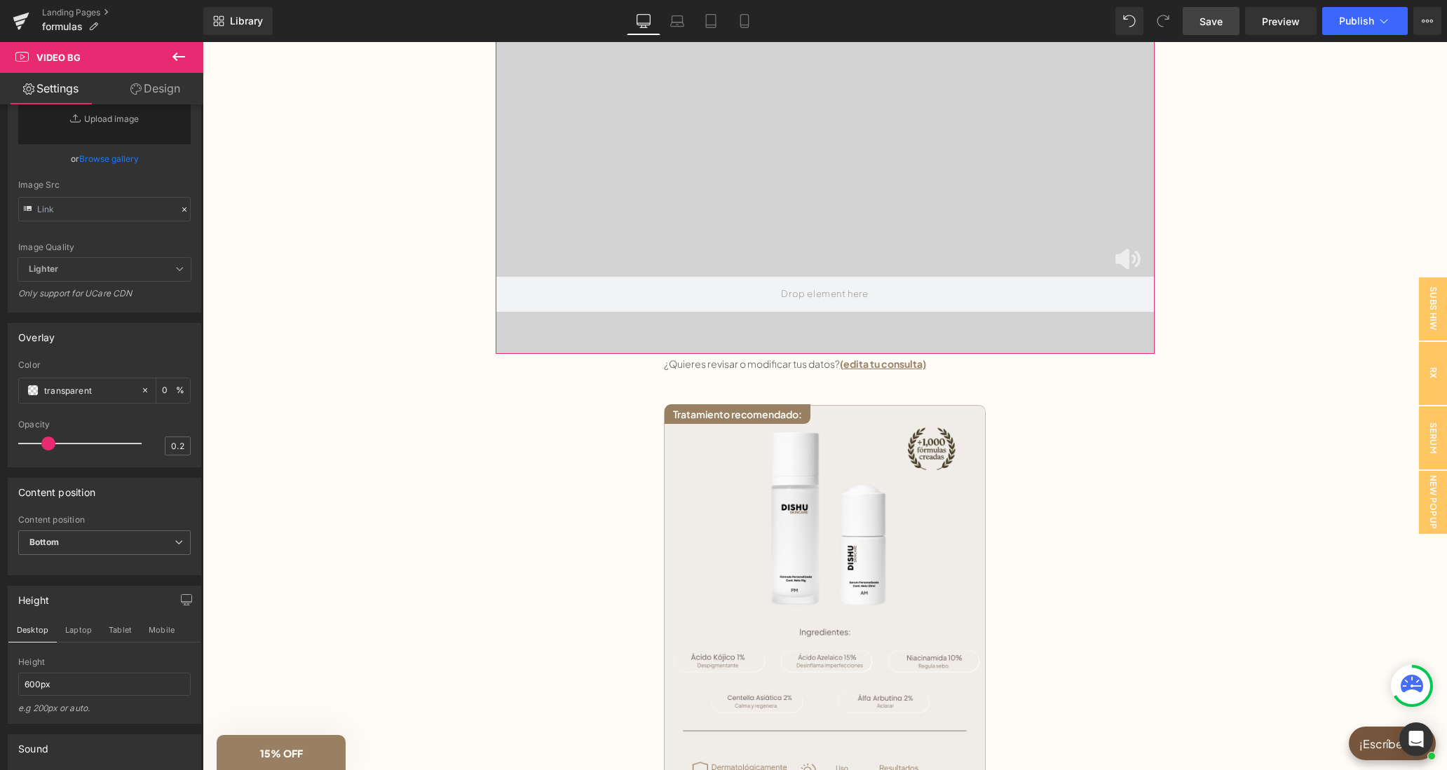
scroll to position [0, 0]
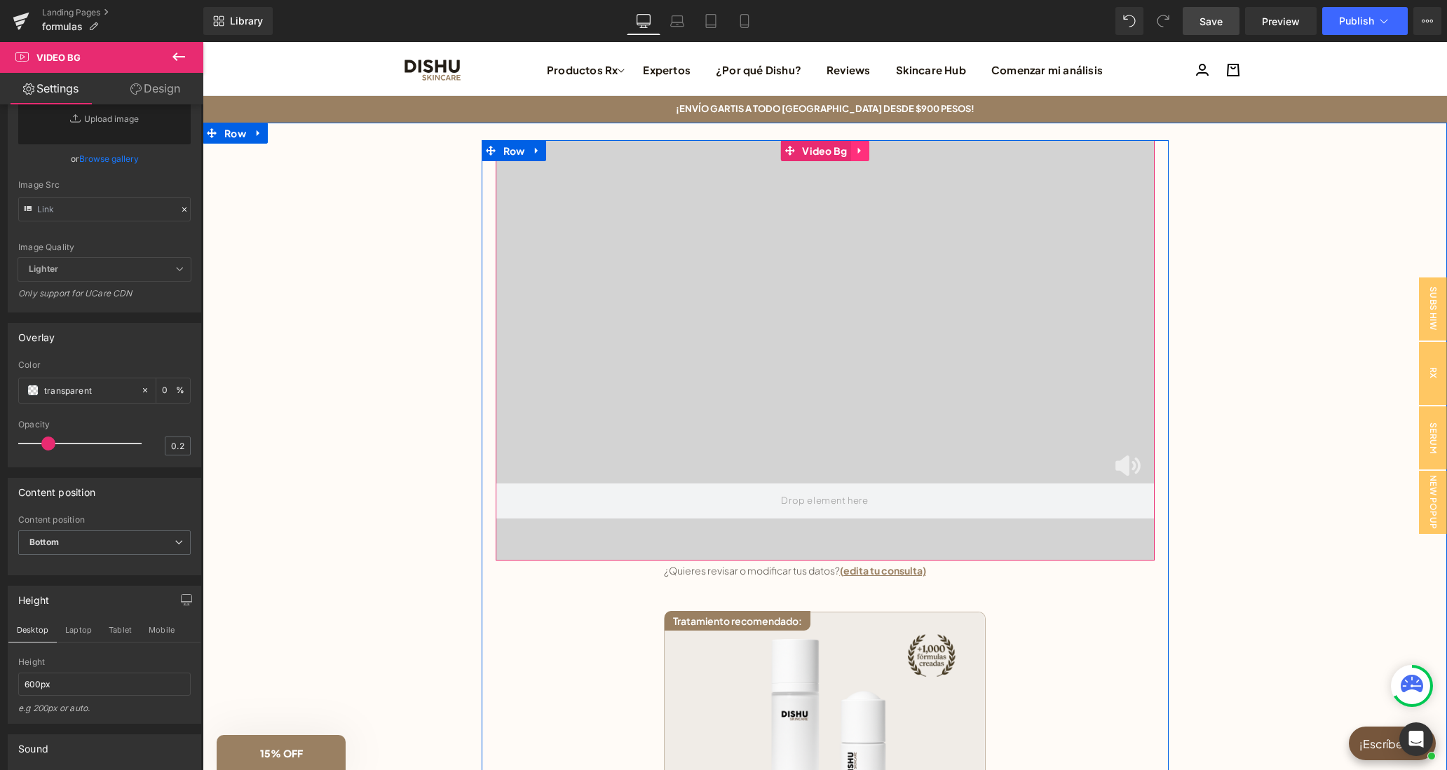
click at [858, 153] on icon at bounding box center [858, 150] width 3 height 6
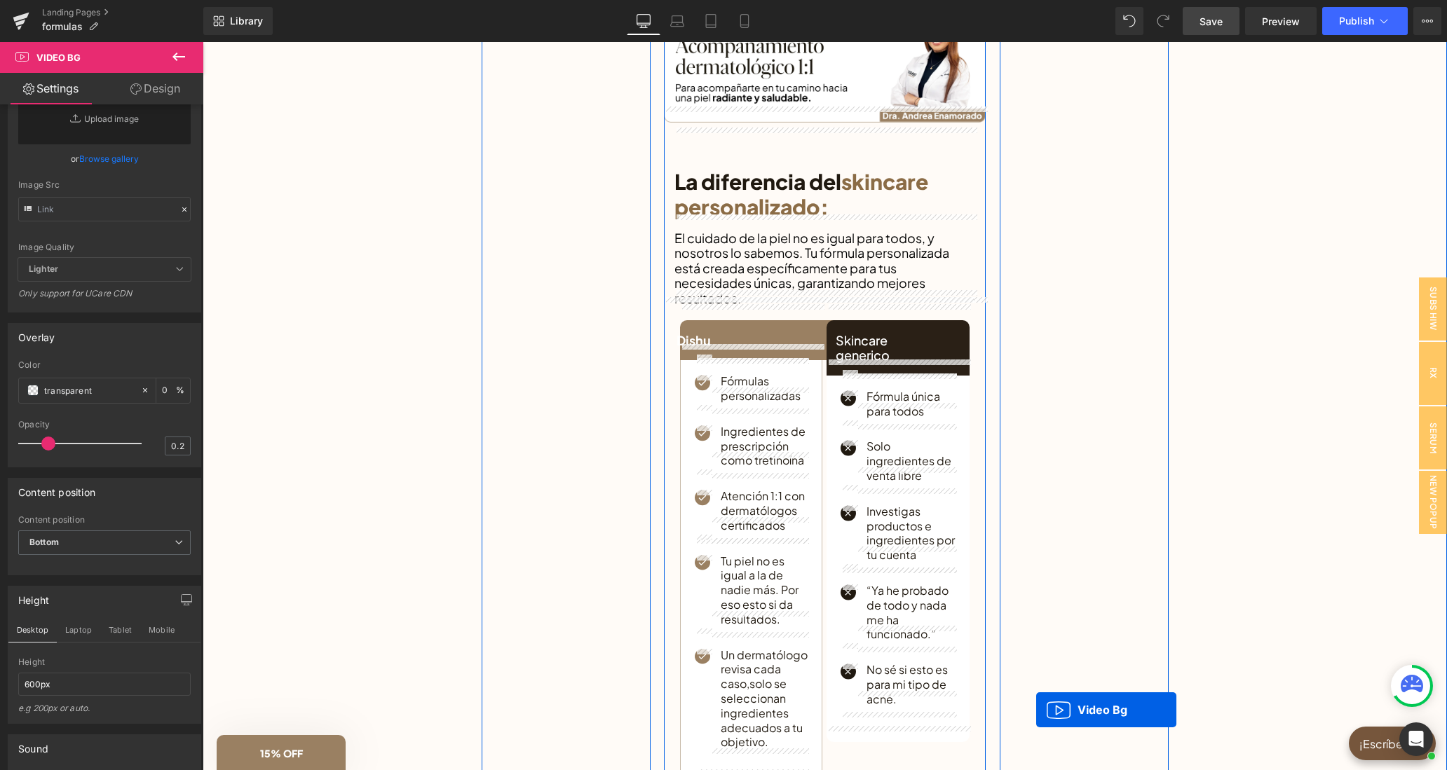
scroll to position [1181, 0]
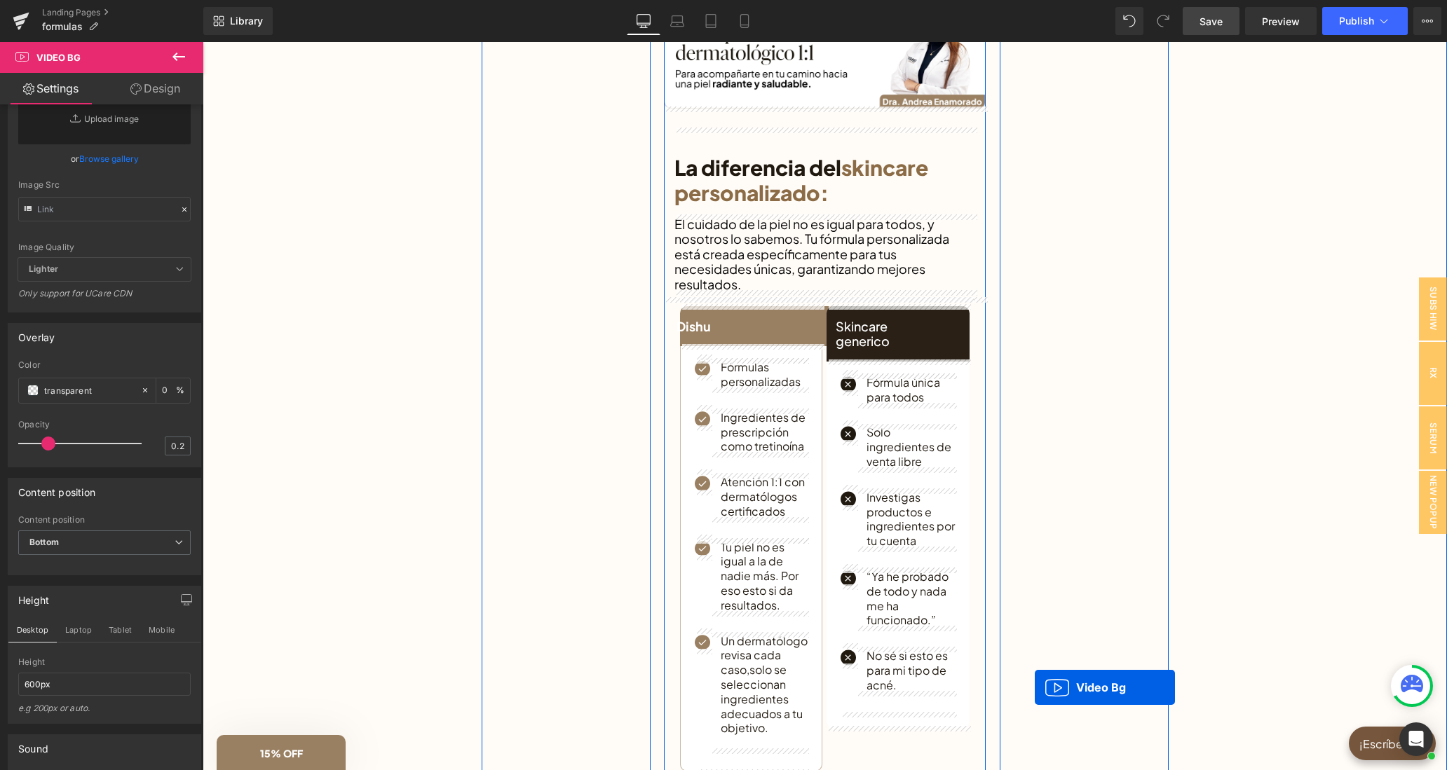
drag, startPoint x: 760, startPoint y: 153, endPoint x: 1034, endPoint y: 688, distance: 600.9
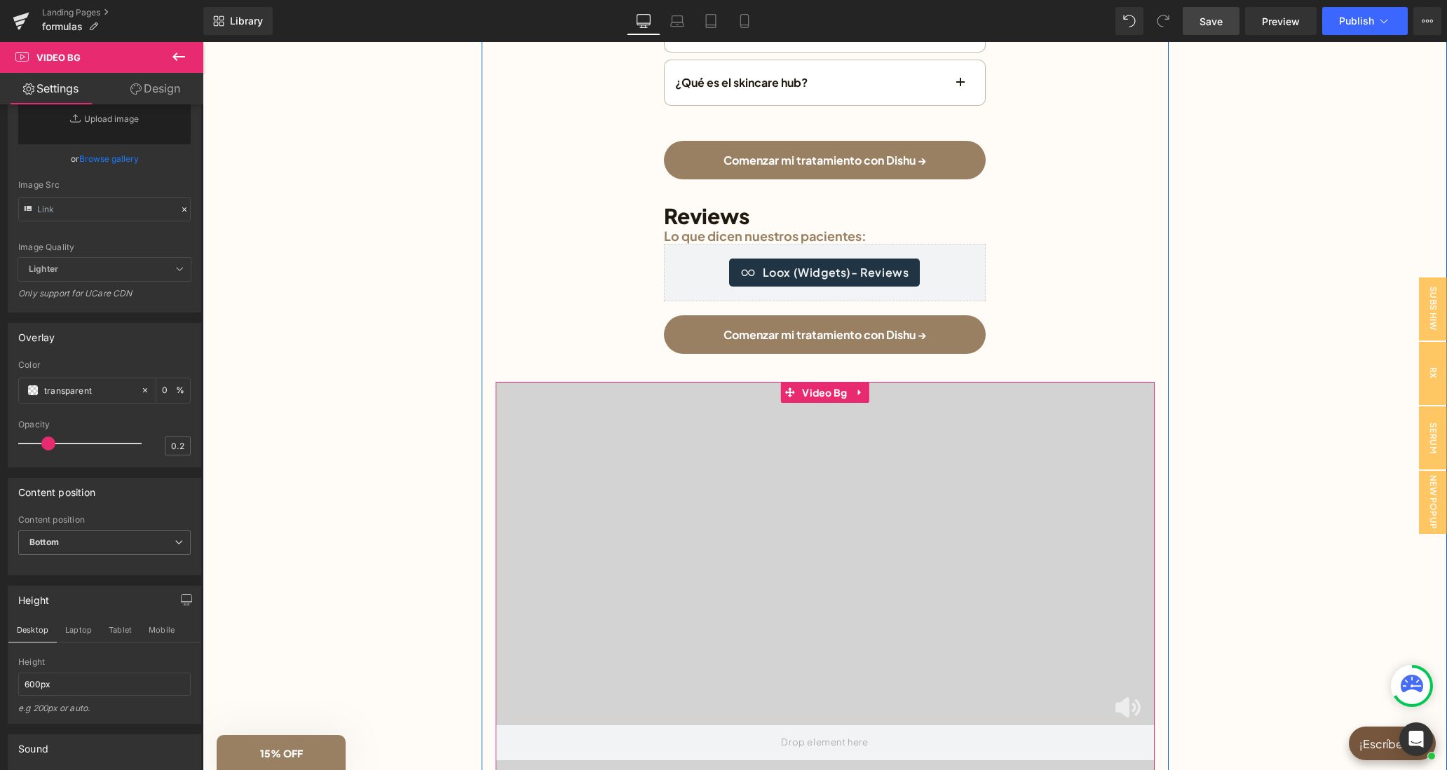
scroll to position [3255, 0]
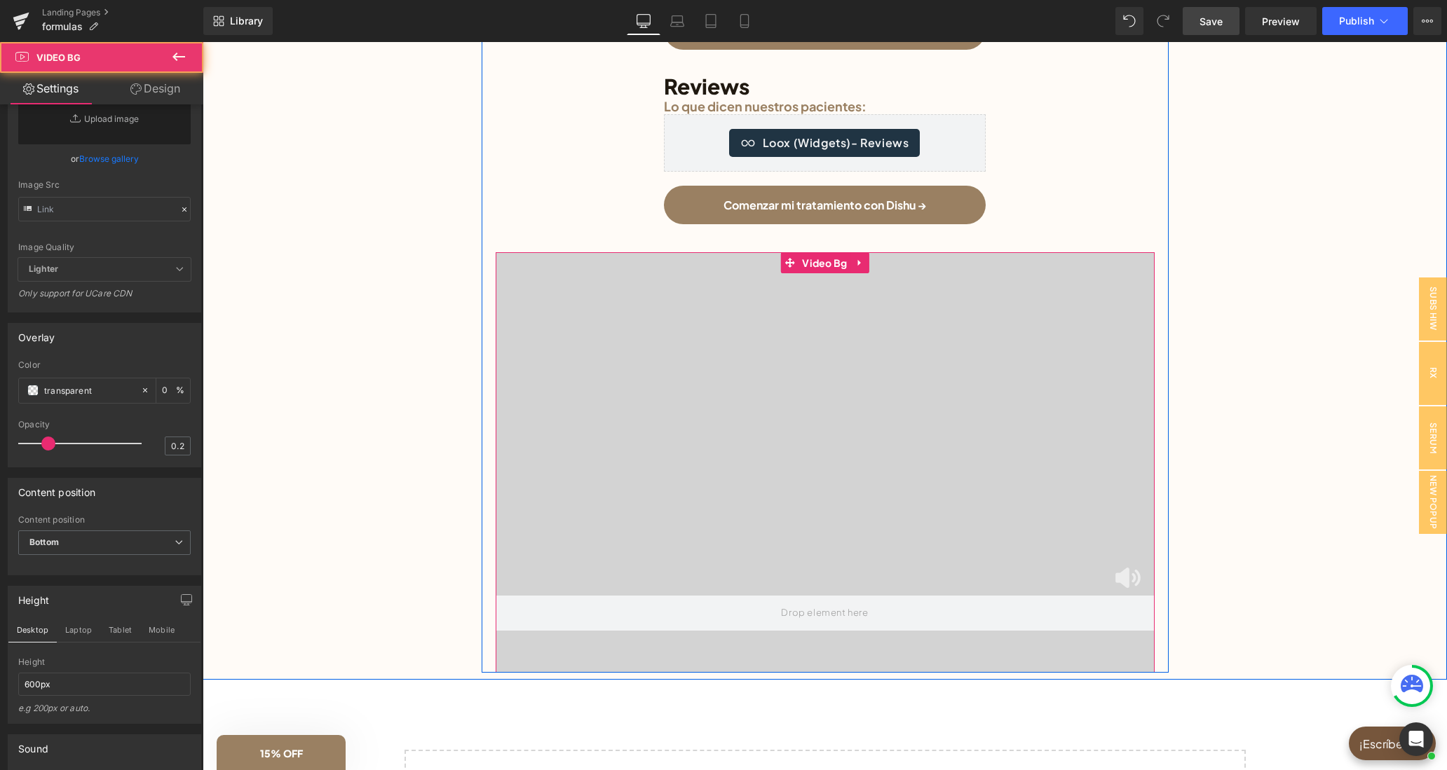
click at [964, 506] on video at bounding box center [825, 439] width 748 height 374
click at [814, 262] on span "Video Bg" at bounding box center [824, 262] width 52 height 21
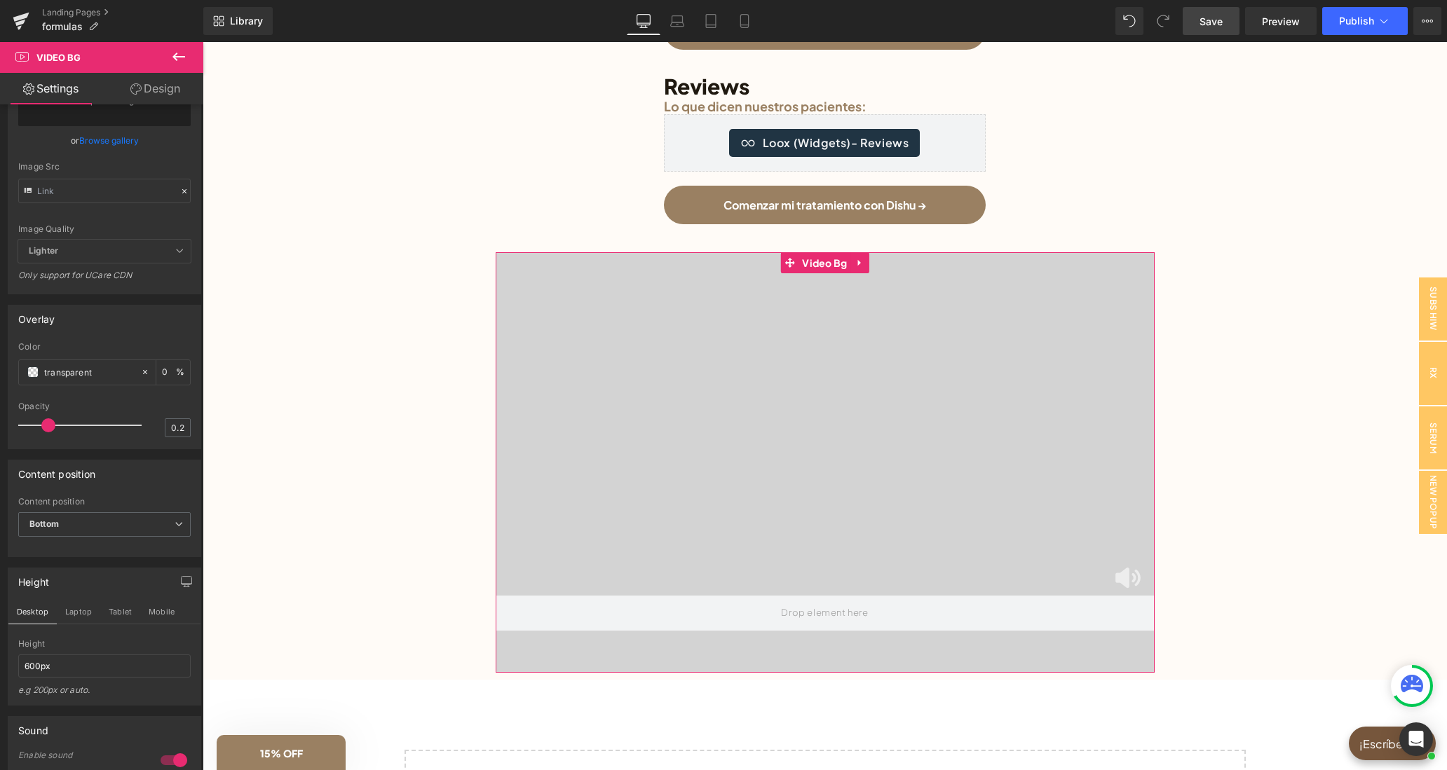
scroll to position [397, 0]
click at [98, 527] on span "Bottom" at bounding box center [104, 515] width 172 height 25
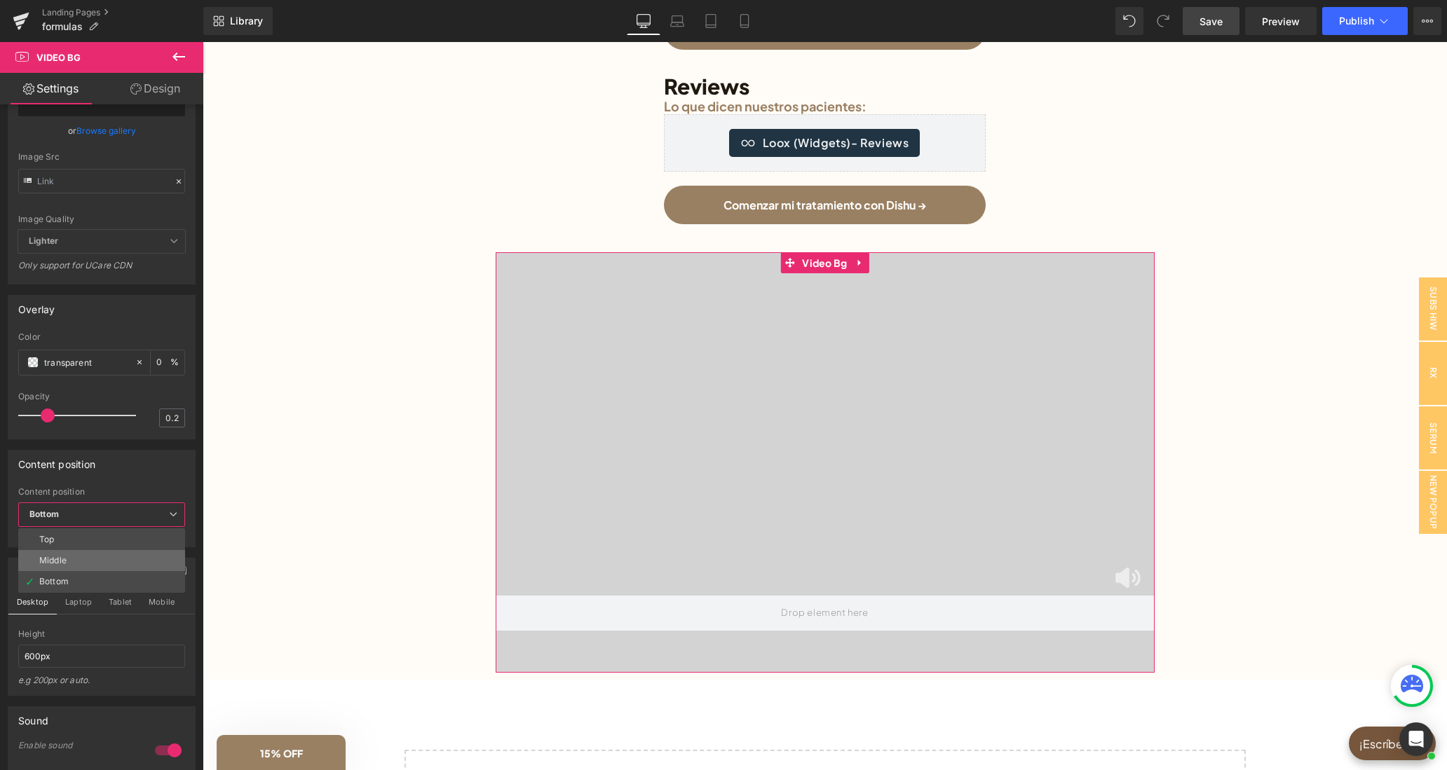
click at [100, 571] on li "Middle" at bounding box center [101, 560] width 167 height 21
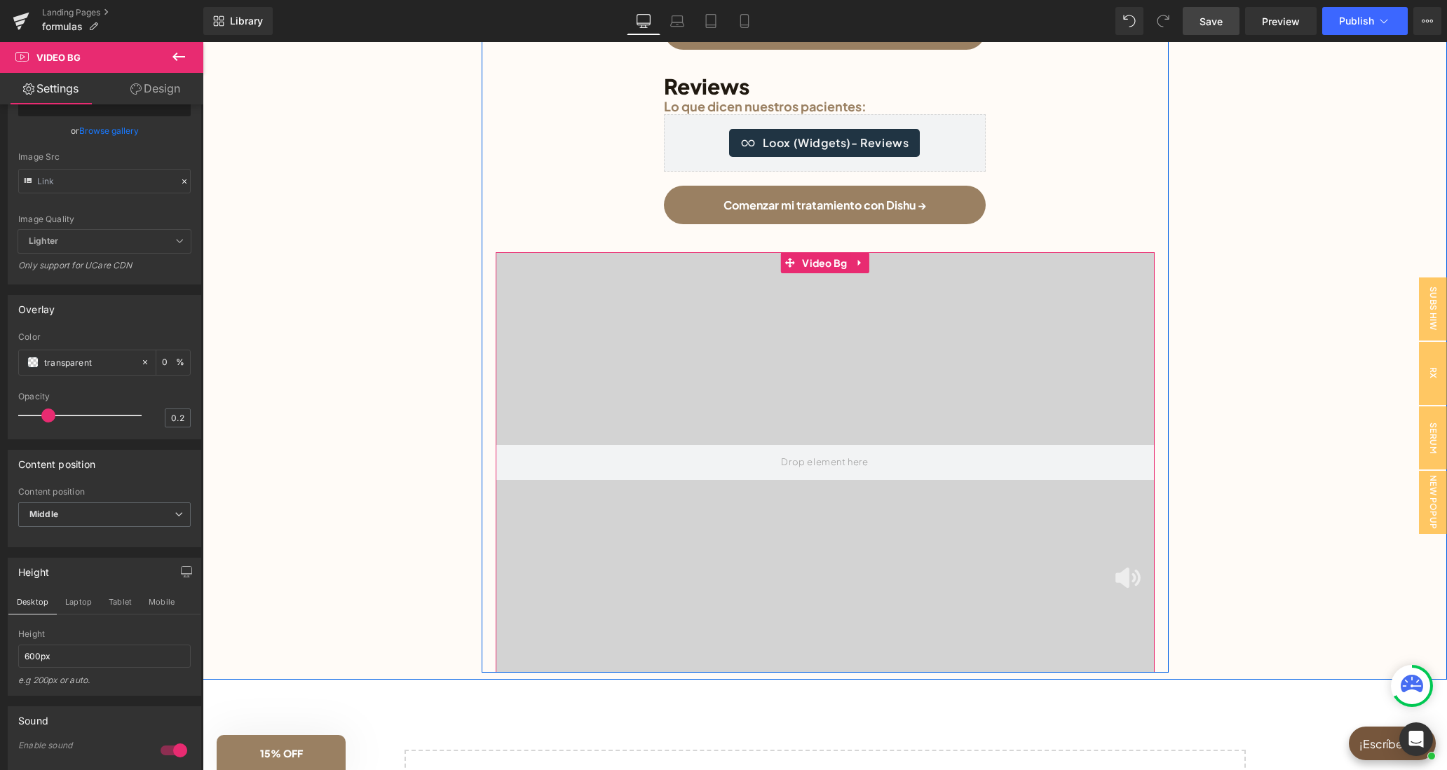
click at [1127, 573] on img at bounding box center [1127, 578] width 25 height 21
